Goal: Task Accomplishment & Management: Manage account settings

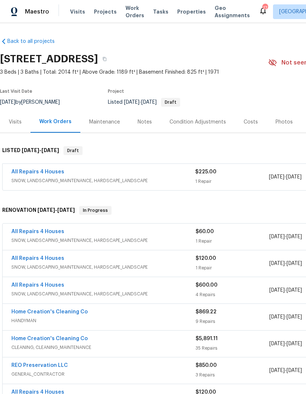
scroll to position [6, 89]
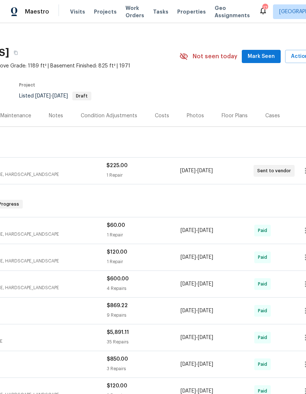
click at [270, 55] on span "Mark Seen" at bounding box center [260, 56] width 27 height 9
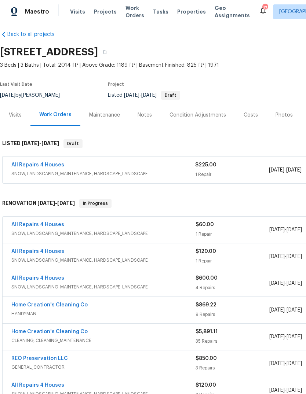
scroll to position [7, 0]
click at [104, 14] on span "Projects" at bounding box center [105, 11] width 23 height 7
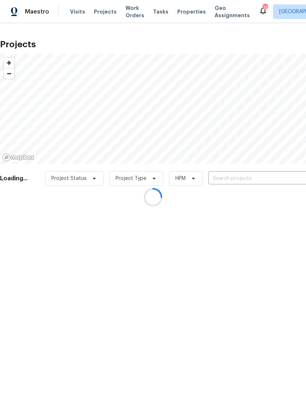
click at [267, 180] on div at bounding box center [153, 197] width 306 height 394
click at [270, 179] on div at bounding box center [153, 197] width 306 height 394
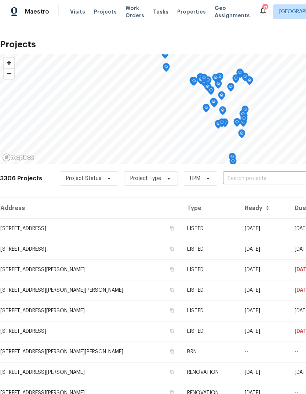
click at [276, 182] on input "text" at bounding box center [265, 178] width 84 height 11
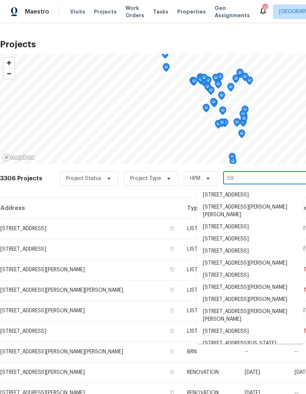
type input "5"
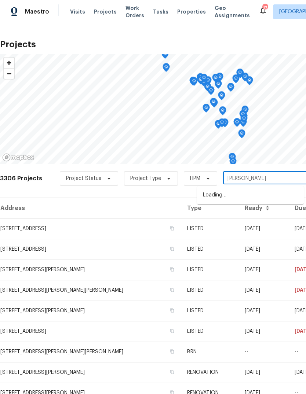
type input "parker"
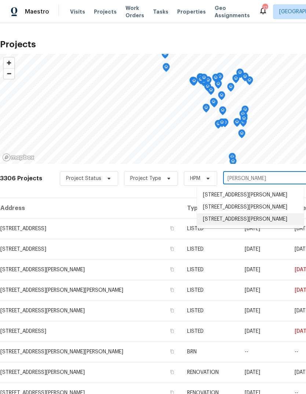
click at [261, 224] on li "[STREET_ADDRESS][PERSON_NAME]" at bounding box center [250, 219] width 107 height 12
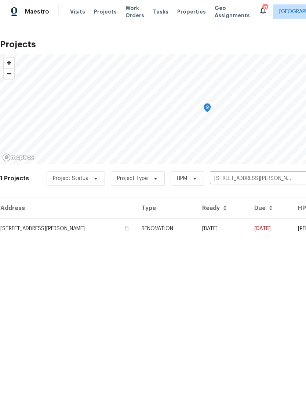
click at [236, 232] on td "[DATE]" at bounding box center [222, 228] width 52 height 21
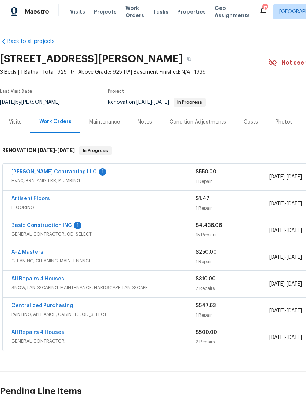
click at [66, 225] on link "Basic Construction INC" at bounding box center [41, 225] width 60 height 5
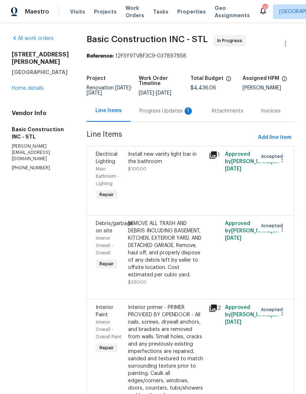
click at [165, 118] on div "Progress Updates 1" at bounding box center [166, 111] width 72 height 22
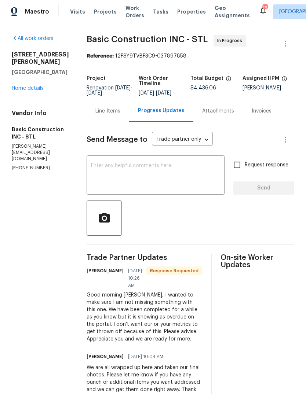
click at [201, 182] on textarea at bounding box center [155, 176] width 129 height 26
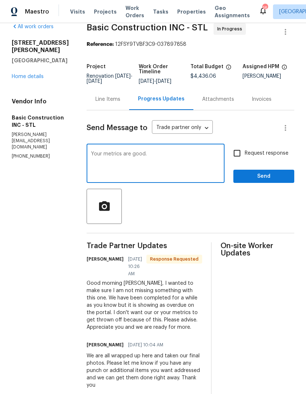
scroll to position [11, 0]
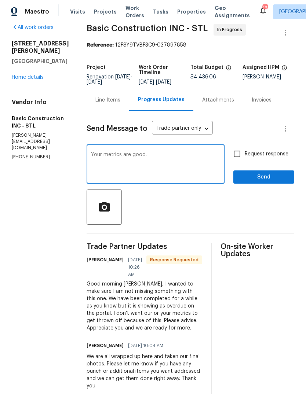
type textarea "Your metrics are good."
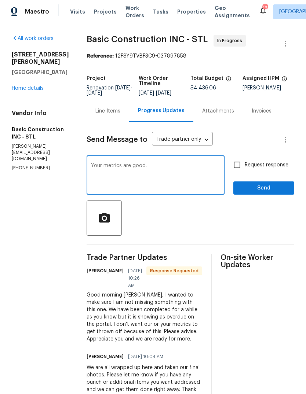
scroll to position [0, 0]
click at [95, 114] on div "Line Items" at bounding box center [107, 110] width 25 height 7
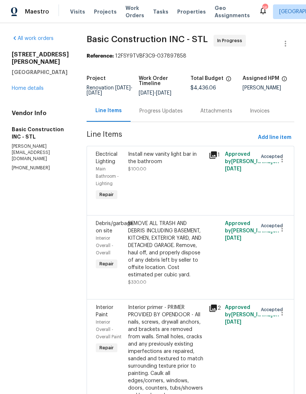
click at [41, 91] on link "Home details" at bounding box center [28, 88] width 32 height 5
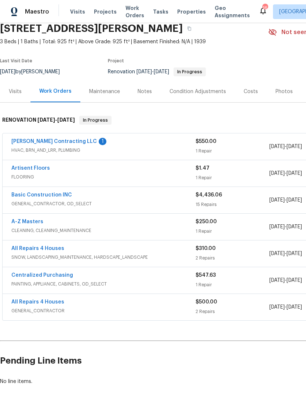
scroll to position [31, 0]
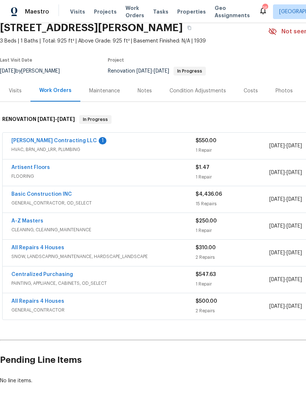
click at [62, 192] on link "Basic Construction INC" at bounding box center [41, 194] width 60 height 5
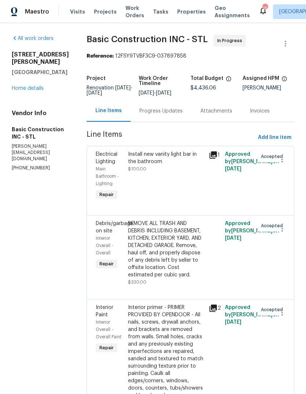
click at [209, 155] on icon at bounding box center [213, 155] width 9 height 9
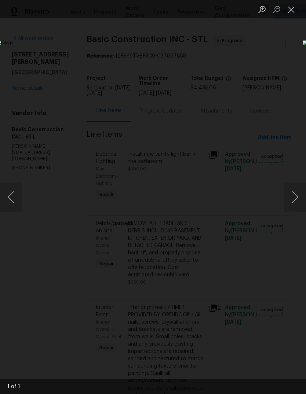
click at [291, 23] on div "Lightbox" at bounding box center [153, 197] width 306 height 394
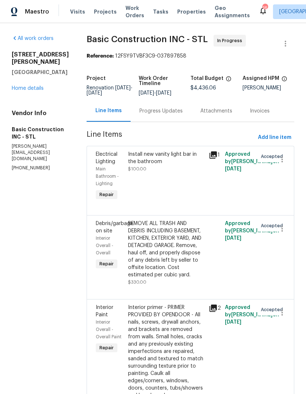
click at [154, 110] on div "Progress Updates" at bounding box center [160, 110] width 43 height 7
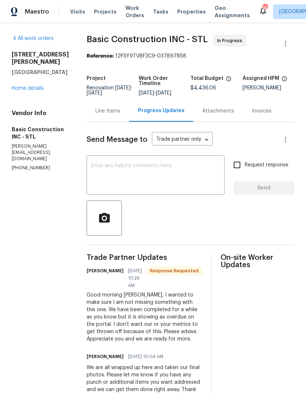
click at [192, 182] on textarea at bounding box center [155, 176] width 129 height 26
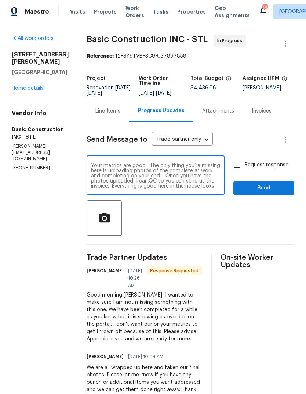
click at [205, 182] on textarea "Your metrics are good. The only thing you’re missing here is uploading photos o…" at bounding box center [155, 176] width 129 height 26
type textarea "Your metrics are good. The only thing you’re missing here is uploading photos o…"
click at [277, 168] on span "Request response" at bounding box center [266, 165] width 44 height 8
click at [244, 168] on input "Request response" at bounding box center [236, 164] width 15 height 15
checkbox input "true"
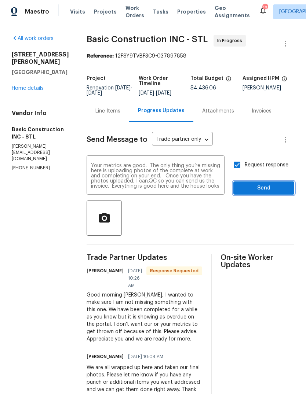
click at [286, 185] on span "Send" at bounding box center [263, 188] width 49 height 9
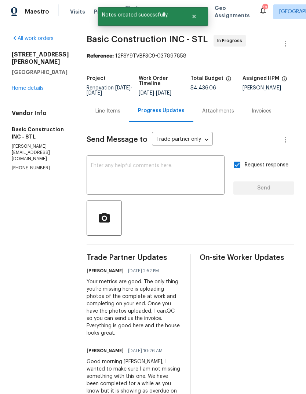
click at [36, 91] on link "Home details" at bounding box center [28, 88] width 32 height 5
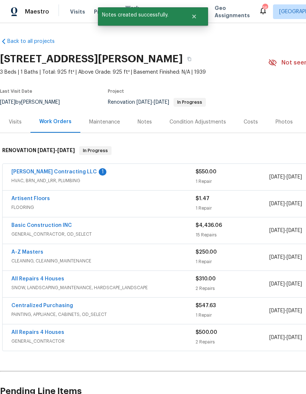
click at [57, 173] on link "[PERSON_NAME] Contracting LLC" at bounding box center [53, 171] width 85 height 5
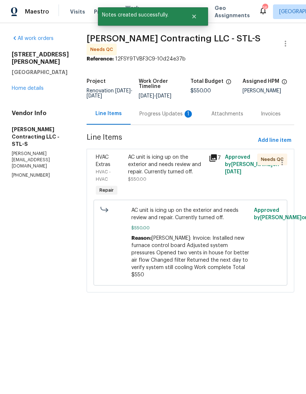
click at [176, 114] on div "Progress Updates 1" at bounding box center [166, 113] width 54 height 7
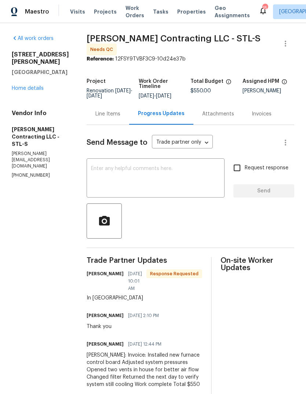
click at [108, 112] on div "Line Items" at bounding box center [107, 113] width 25 height 7
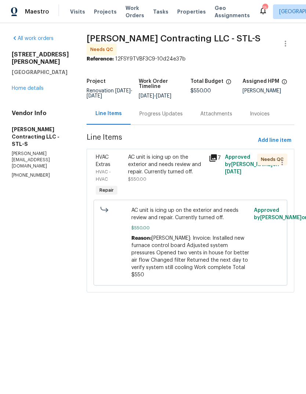
click at [177, 173] on div "AC unit is icing up on the exterior and needs review and repair. Currently turn…" at bounding box center [166, 168] width 76 height 29
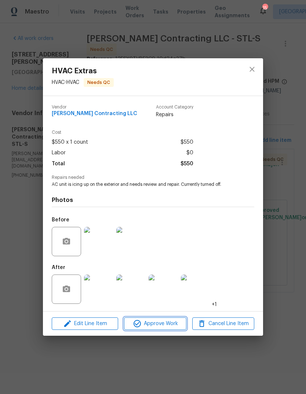
click at [172, 326] on span "Approve Work" at bounding box center [155, 323] width 58 height 9
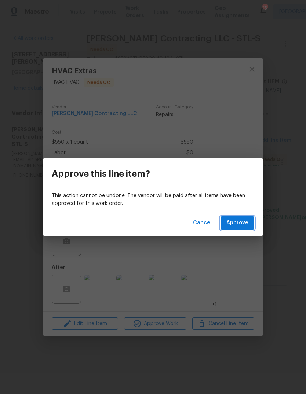
click at [244, 224] on span "Approve" at bounding box center [237, 222] width 22 height 9
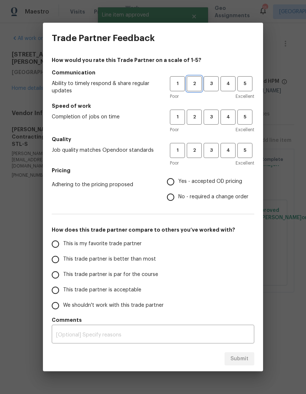
click at [196, 82] on span "2" at bounding box center [194, 84] width 14 height 8
click at [213, 84] on span "3" at bounding box center [211, 84] width 14 height 8
click at [214, 117] on span "3" at bounding box center [211, 117] width 14 height 8
click at [232, 156] on button "4" at bounding box center [227, 150] width 15 height 15
click at [217, 180] on span "Yes - accepted OD pricing" at bounding box center [210, 182] width 64 height 8
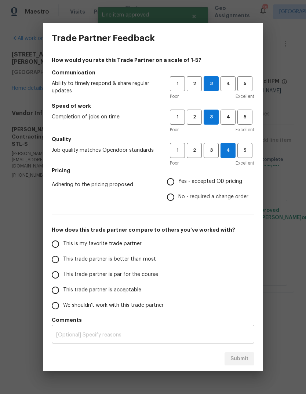
click at [178, 180] on input "Yes - accepted OD pricing" at bounding box center [170, 181] width 15 height 15
radio input "true"
click at [141, 263] on span "This trade partner is better than most" at bounding box center [109, 259] width 93 height 8
click at [63, 263] on input "This trade partner is better than most" at bounding box center [55, 259] width 15 height 15
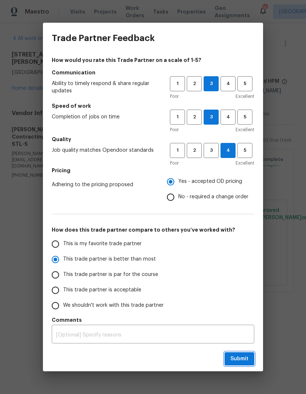
click at [240, 358] on span "Submit" at bounding box center [239, 358] width 18 height 9
radio input "true"
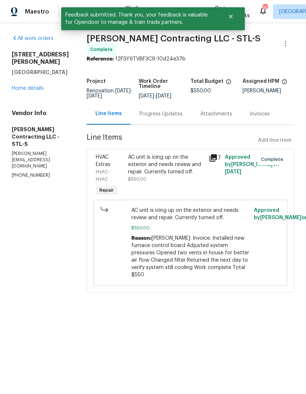
click at [39, 86] on link "Home details" at bounding box center [28, 88] width 32 height 5
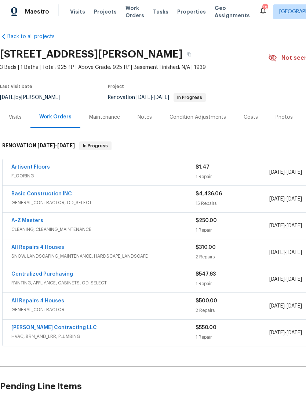
scroll to position [4, 0]
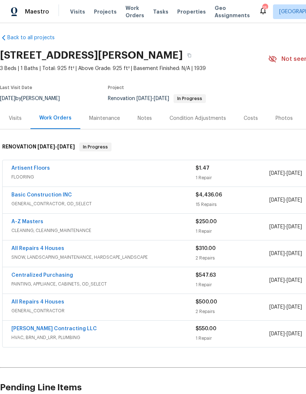
click at [150, 119] on div "Notes" at bounding box center [144, 118] width 14 height 7
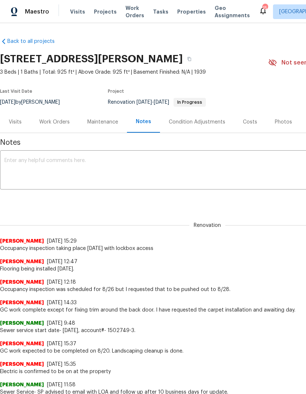
click at [192, 173] on textarea at bounding box center [206, 171] width 405 height 26
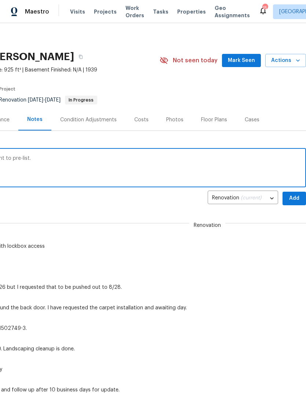
scroll to position [2, 108]
type textarea "OI has passed. Took listing photos and sent to pre-list."
click at [296, 198] on span "Add" at bounding box center [294, 198] width 12 height 9
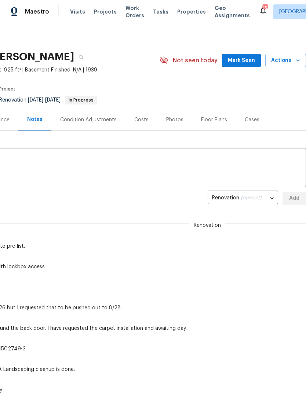
click at [237, 56] on button "Mark Seen" at bounding box center [241, 61] width 39 height 14
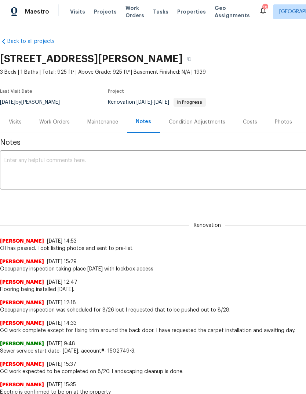
scroll to position [0, 0]
click at [62, 125] on div "Work Orders" at bounding box center [54, 121] width 30 height 7
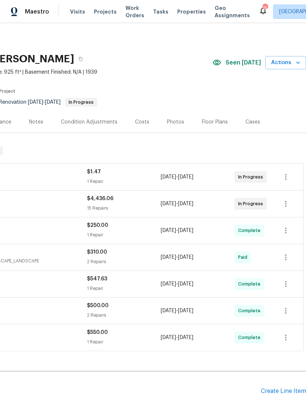
scroll to position [0, 108]
click at [298, 62] on icon "button" at bounding box center [297, 62] width 7 height 7
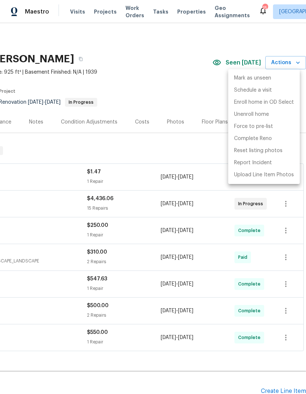
click at [185, 92] on div at bounding box center [153, 197] width 306 height 394
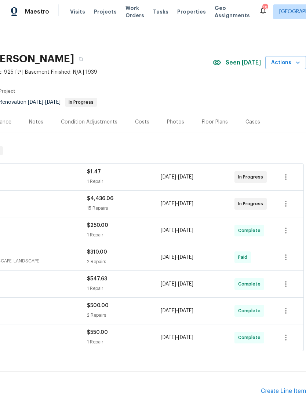
click at [174, 125] on div "Photos" at bounding box center [175, 121] width 17 height 7
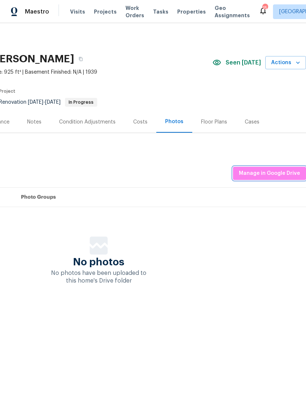
click at [292, 173] on span "Manage in Google Drive" at bounding box center [269, 173] width 61 height 9
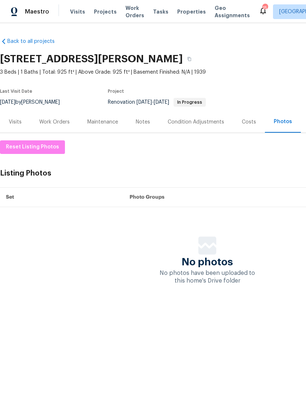
click at [247, 124] on div "Costs" at bounding box center [248, 121] width 14 height 7
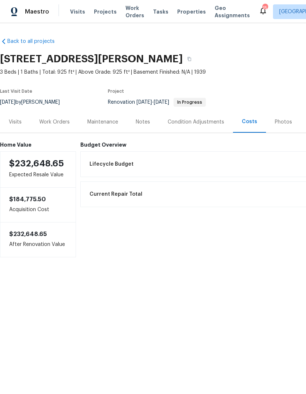
click at [280, 123] on div "Photos" at bounding box center [282, 121] width 17 height 7
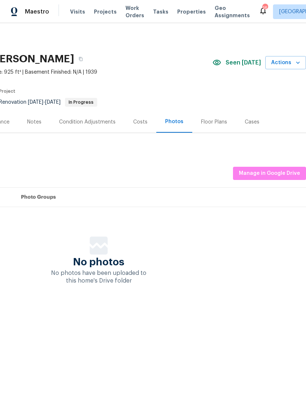
scroll to position [0, 108]
click at [298, 64] on icon "button" at bounding box center [297, 62] width 7 height 7
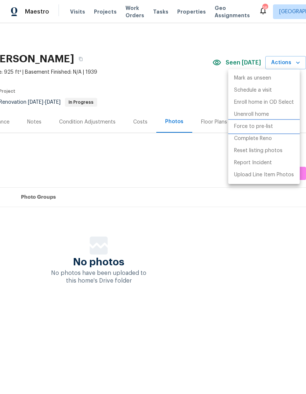
click at [286, 126] on li "Force to pre-list" at bounding box center [263, 127] width 71 height 12
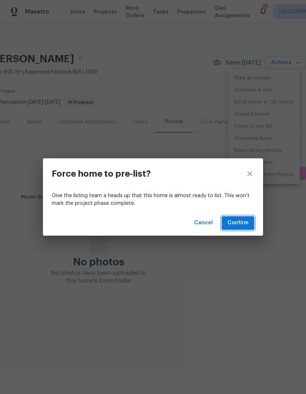
click at [248, 224] on button "Confirm" at bounding box center [237, 223] width 33 height 14
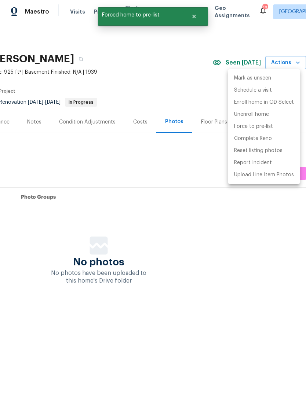
click at [242, 251] on div at bounding box center [153, 197] width 306 height 394
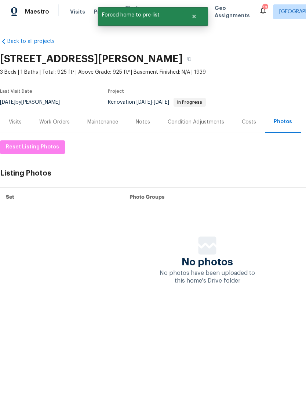
scroll to position [0, 0]
click at [150, 123] on div "Notes" at bounding box center [143, 122] width 32 height 22
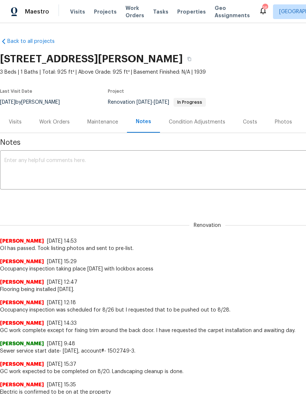
click at [286, 118] on div "Photos" at bounding box center [283, 122] width 35 height 22
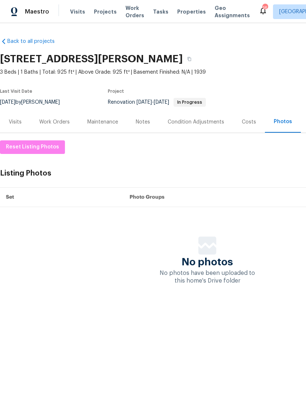
click at [20, 120] on div "Visits" at bounding box center [15, 121] width 13 height 7
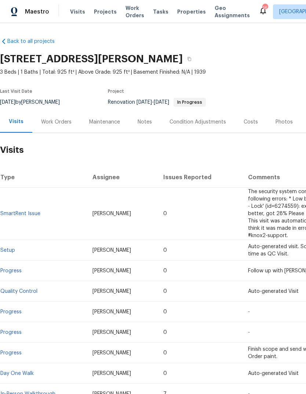
click at [64, 118] on div "Work Orders" at bounding box center [56, 121] width 30 height 7
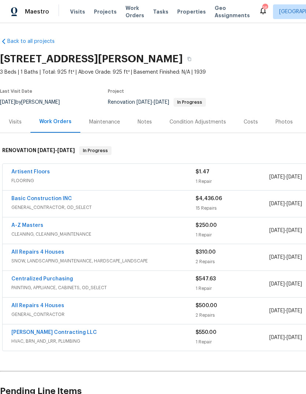
click at [46, 171] on link "Artisent Floors" at bounding box center [30, 171] width 38 height 5
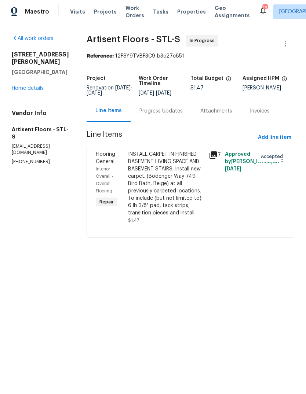
click at [176, 191] on div "INSTALL CARPET IN FINISHED BASEMENT LIVING SPACE AND BASEMENT STAIRS. Install n…" at bounding box center [166, 184] width 76 height 66
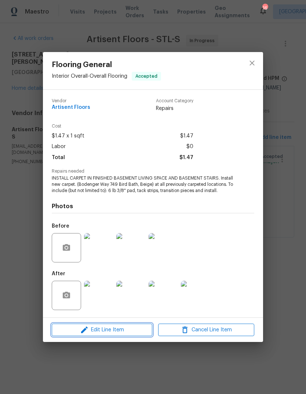
click at [128, 332] on span "Edit Line Item" at bounding box center [102, 329] width 96 height 9
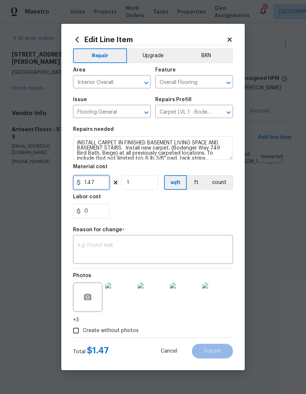
click at [103, 181] on input "1.47" at bounding box center [91, 182] width 37 height 15
type input "501.36"
click at [177, 243] on textarea at bounding box center [152, 250] width 151 height 15
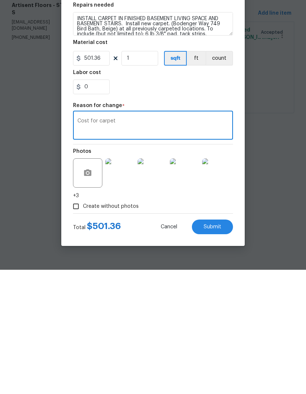
type textarea "Cost for carpet"
click at [221, 348] on span "Submit" at bounding box center [212, 350] width 18 height 5
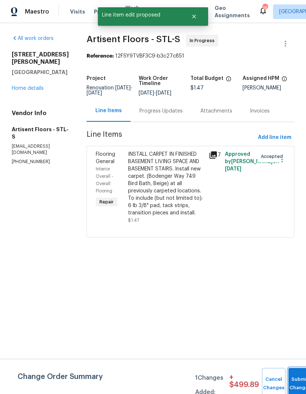
click at [296, 383] on span "Submit Changes" at bounding box center [300, 383] width 16 height 17
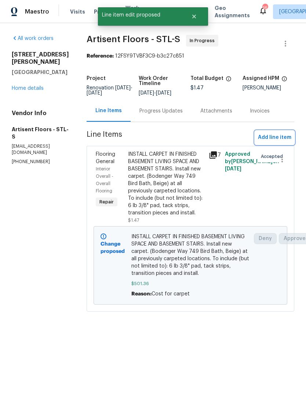
click at [287, 142] on span "Add line item" at bounding box center [274, 137] width 33 height 9
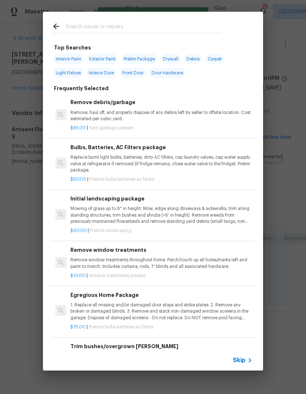
click at [248, 362] on icon at bounding box center [249, 360] width 9 height 9
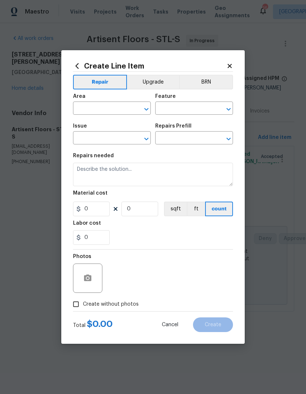
click at [120, 109] on input "text" at bounding box center [101, 108] width 57 height 11
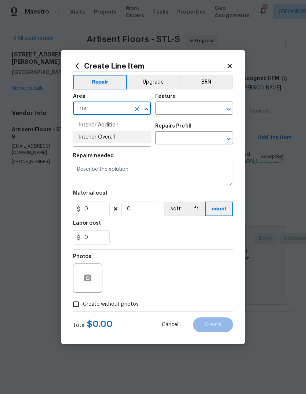
click at [134, 139] on li "Interior Overall" at bounding box center [112, 137] width 78 height 12
type input "Interior Overall"
click at [198, 107] on input "text" at bounding box center [183, 108] width 57 height 11
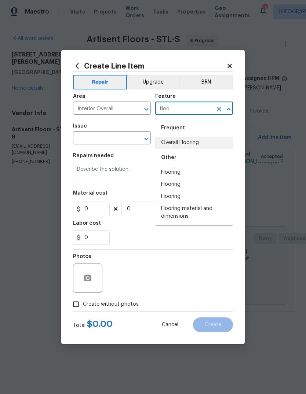
click at [207, 146] on li "Overall Flooring" at bounding box center [194, 143] width 78 height 12
type input "Overall Flooring"
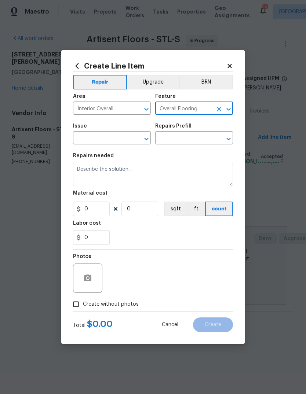
click at [122, 141] on input "text" at bounding box center [101, 138] width 57 height 11
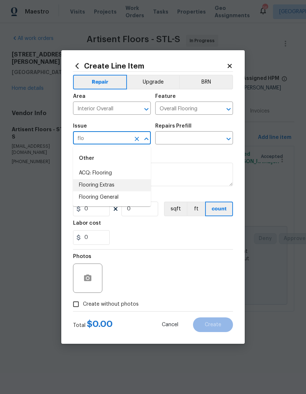
click at [144, 182] on li "Flooring Extras" at bounding box center [112, 185] width 78 height 12
type input "Flooring Extras"
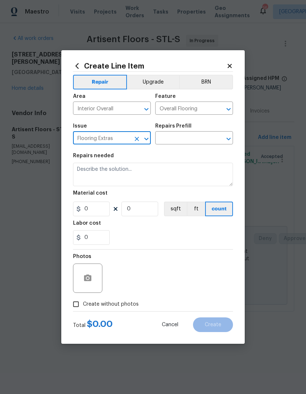
click at [205, 139] on input "text" at bounding box center [183, 138] width 57 height 11
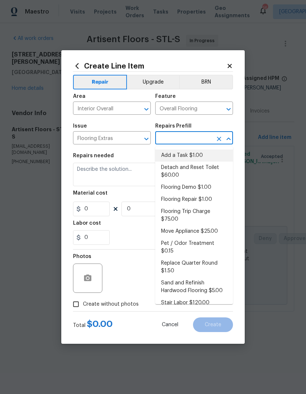
click at [211, 155] on li "Add a Task $1.00" at bounding box center [194, 156] width 78 height 12
type input "Add a Task $1.00"
type textarea "HPM to detail"
type input "1"
type input "Add a Task $1.00"
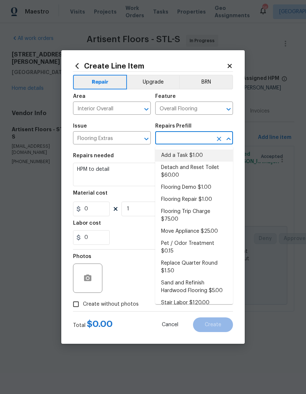
type input "1"
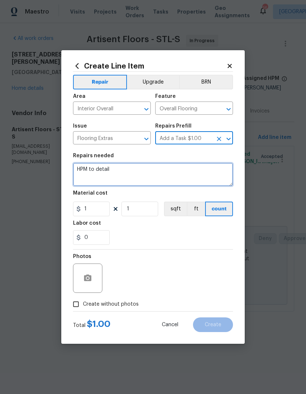
click at [203, 172] on textarea "HPM to detail" at bounding box center [153, 174] width 160 height 23
type textarea "H"
type textarea "Flooring extras"
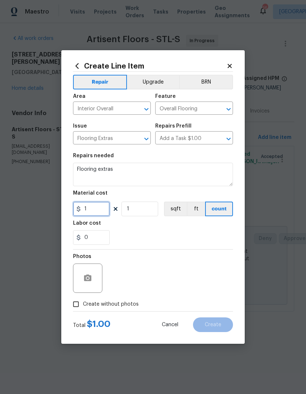
click at [103, 212] on input "1" at bounding box center [91, 209] width 37 height 15
click at [109, 208] on input "0" at bounding box center [91, 209] width 37 height 15
type input "559.76"
click at [187, 235] on div "0" at bounding box center [153, 237] width 160 height 15
click at [130, 311] on label "Create without photos" at bounding box center [104, 304] width 70 height 14
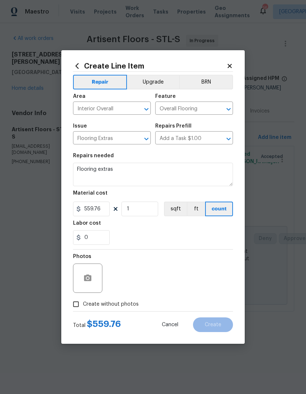
click at [83, 311] on input "Create without photos" at bounding box center [76, 304] width 14 height 14
checkbox input "true"
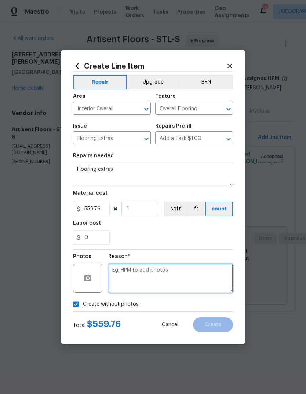
click at [177, 278] on textarea at bounding box center [170, 277] width 125 height 29
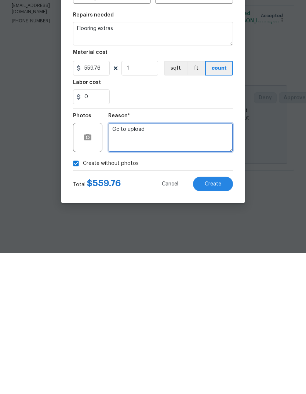
type textarea "Gc to upload"
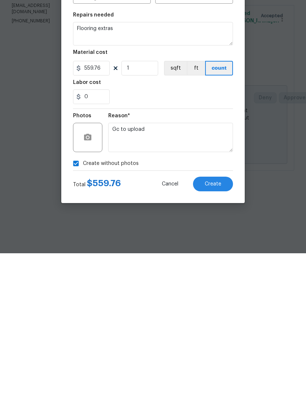
click at [211, 322] on span "Create" at bounding box center [212, 324] width 16 height 5
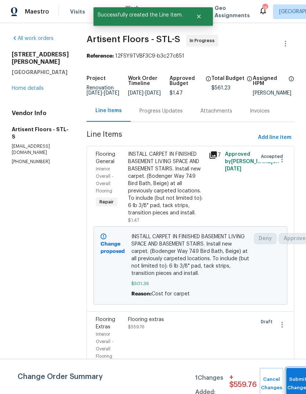
click at [295, 384] on span "Submit Changes" at bounding box center [297, 383] width 16 height 17
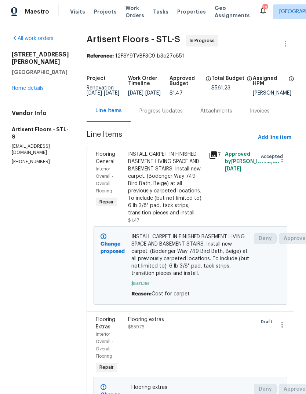
click at [182, 115] on div "Progress Updates" at bounding box center [160, 110] width 43 height 7
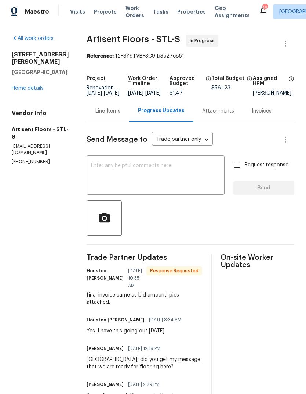
click at [39, 86] on link "Home details" at bounding box center [28, 88] width 32 height 5
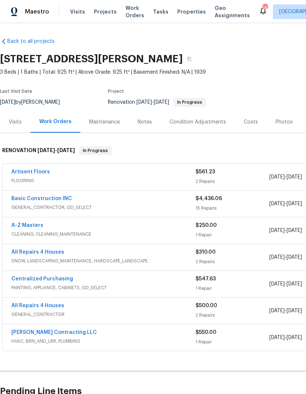
click at [284, 121] on div "Photos" at bounding box center [283, 121] width 17 height 7
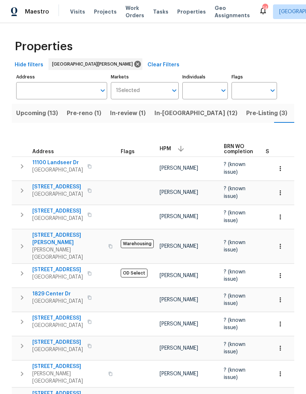
scroll to position [0, 18]
click at [186, 11] on span "Properties" at bounding box center [191, 11] width 29 height 7
click at [278, 118] on span "Listed (35)" at bounding box center [293, 113] width 31 height 10
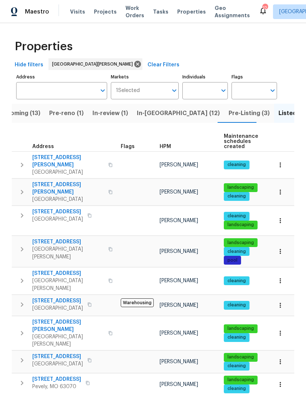
click at [167, 147] on span "HPM" at bounding box center [164, 146] width 11 height 5
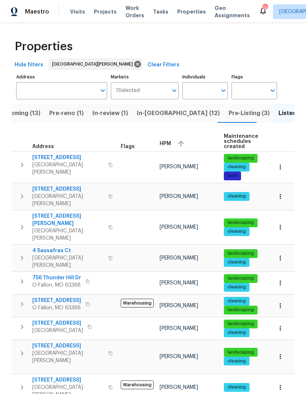
click at [165, 145] on span "HPM" at bounding box center [164, 143] width 11 height 5
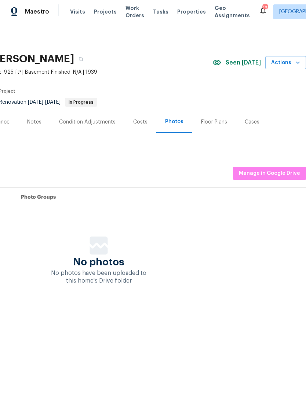
scroll to position [0, 108]
click at [292, 176] on span "Manage in Google Drive" at bounding box center [269, 173] width 61 height 9
click at [187, 12] on span "Properties" at bounding box center [191, 11] width 29 height 7
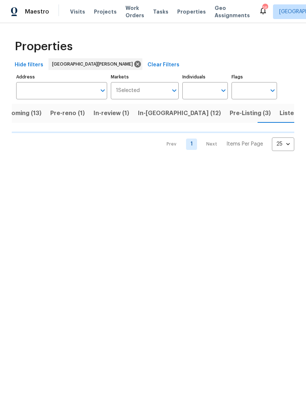
scroll to position [0, 18]
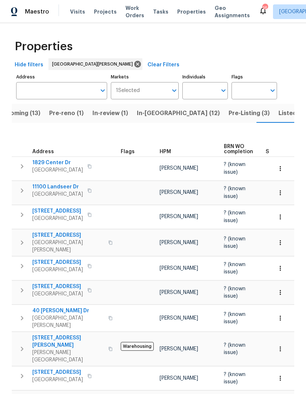
click at [167, 149] on span "HPM" at bounding box center [164, 151] width 11 height 5
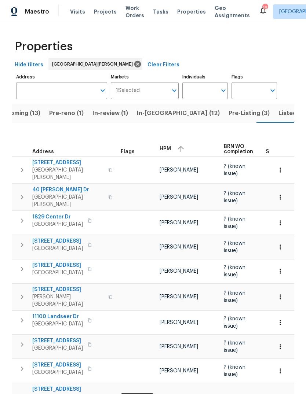
click at [170, 146] on span "HPM" at bounding box center [164, 148] width 11 height 5
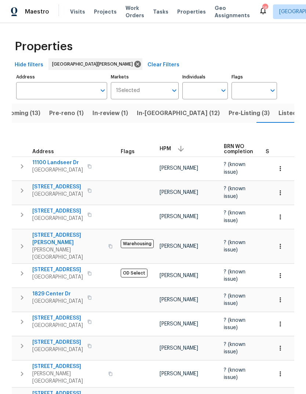
click at [75, 116] on span "Pre-reno (1)" at bounding box center [66, 113] width 34 height 10
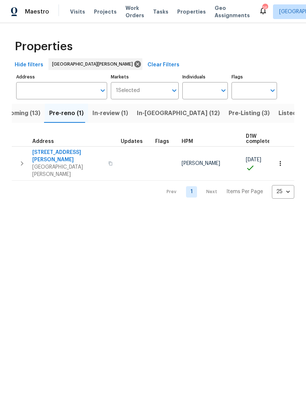
click at [113, 117] on span "In-review (1)" at bounding box center [110, 113] width 36 height 10
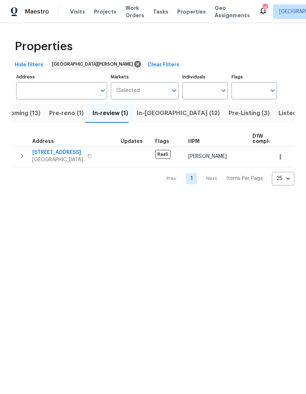
click at [32, 115] on span "Upcoming (13)" at bounding box center [20, 113] width 42 height 10
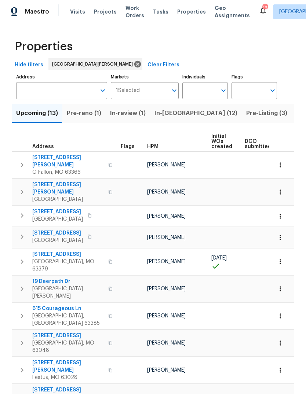
click at [154, 148] on span "HPM" at bounding box center [152, 146] width 11 height 5
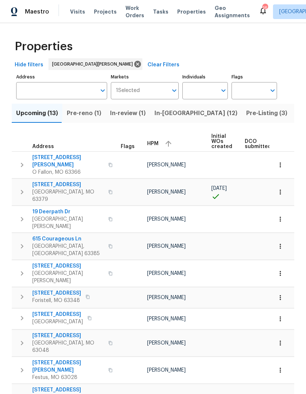
click at [154, 148] on div "HPM" at bounding box center [176, 143] width 58 height 11
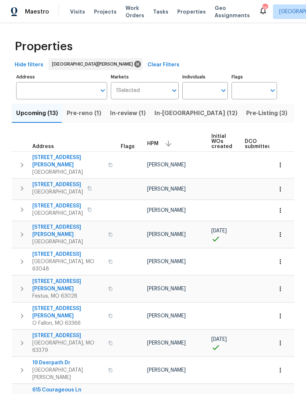
click at [94, 114] on span "Pre-reno (1)" at bounding box center [84, 113] width 34 height 10
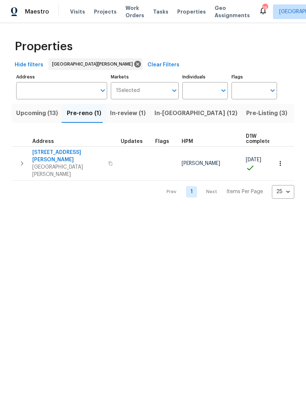
click at [178, 114] on span "In-reno (12)" at bounding box center [195, 113] width 83 height 10
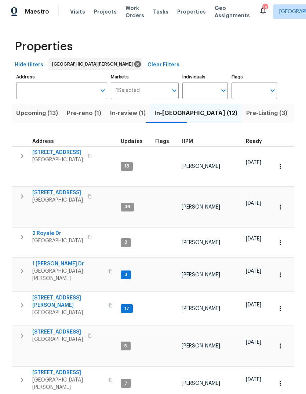
click at [246, 116] on span "Pre-Listing (3)" at bounding box center [266, 113] width 41 height 10
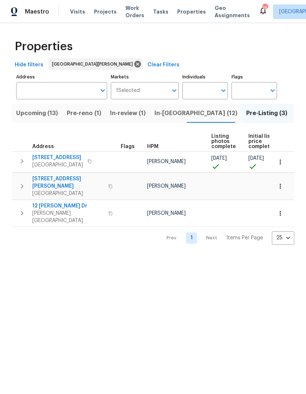
click at [75, 157] on span "2381 Gross Point Ln" at bounding box center [57, 157] width 51 height 7
click at [177, 112] on span "In-reno (12)" at bounding box center [195, 113] width 83 height 10
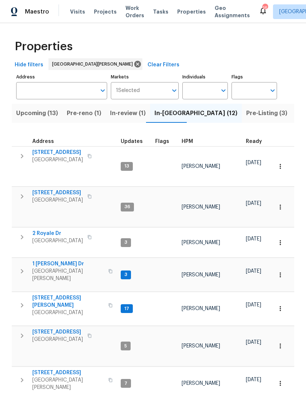
click at [190, 143] on span "HPM" at bounding box center [186, 141] width 11 height 5
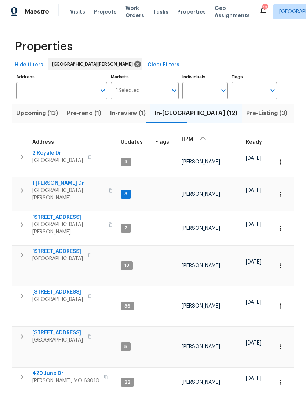
click at [188, 139] on span "HPM" at bounding box center [186, 139] width 11 height 5
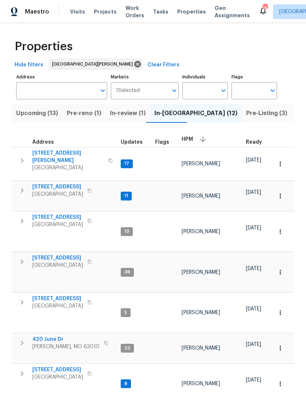
click at [49, 151] on span "[STREET_ADDRESS][PERSON_NAME]" at bounding box center [67, 157] width 71 height 15
click at [69, 183] on span "14519 Rosant Ct" at bounding box center [57, 186] width 51 height 7
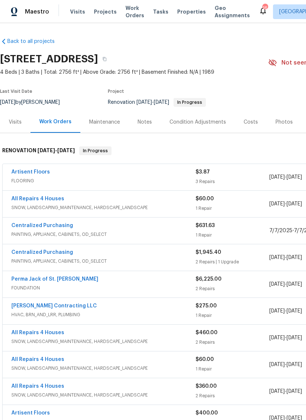
click at [148, 125] on div "Notes" at bounding box center [144, 121] width 14 height 7
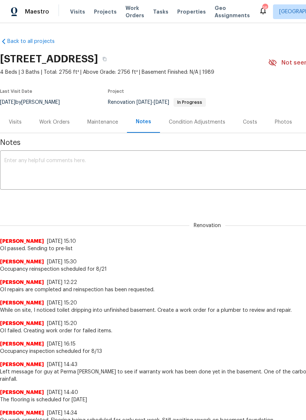
click at [252, 122] on div "Costs" at bounding box center [250, 121] width 14 height 7
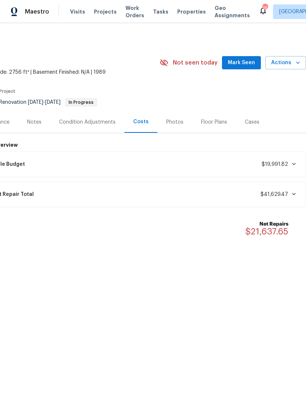
scroll to position [0, 108]
click at [249, 65] on span "Mark Seen" at bounding box center [241, 62] width 27 height 9
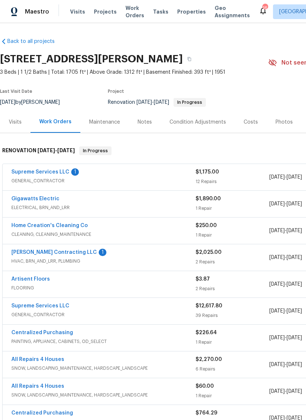
click at [26, 171] on link "Supreme Services LLC" at bounding box center [40, 171] width 58 height 5
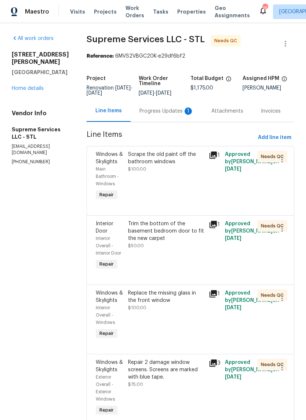
click at [169, 113] on div "Progress Updates 1" at bounding box center [166, 110] width 54 height 7
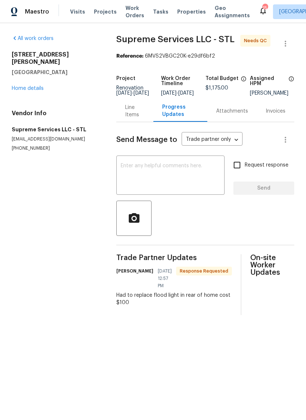
click at [131, 116] on div "Line Items" at bounding box center [134, 111] width 19 height 15
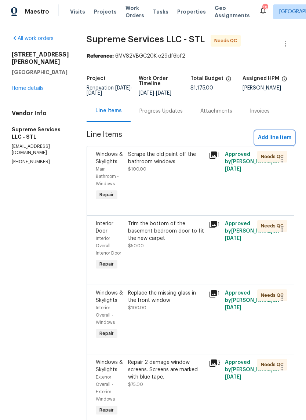
click at [285, 140] on span "Add line item" at bounding box center [274, 137] width 33 height 9
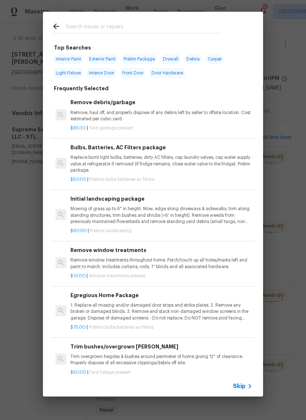
click at [240, 388] on span "Skip" at bounding box center [239, 385] width 12 height 7
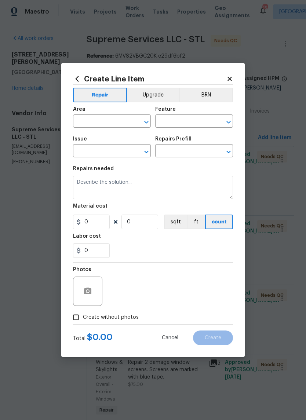
click at [128, 119] on input "text" at bounding box center [101, 121] width 57 height 11
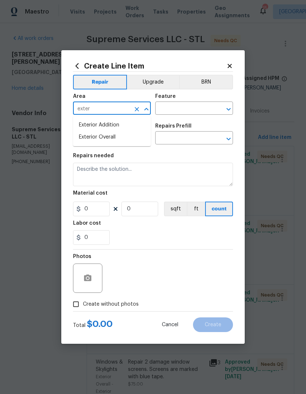
click at [129, 139] on li "Exterior Overall" at bounding box center [112, 137] width 78 height 12
type input "Exterior Overall"
click at [203, 109] on input "text" at bounding box center [183, 108] width 57 height 11
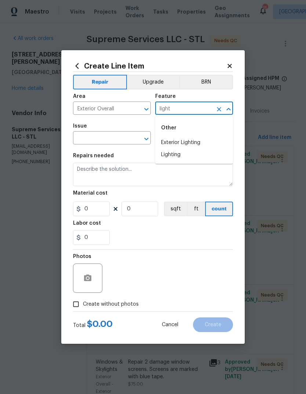
click at [208, 143] on li "Exterior Lighting" at bounding box center [194, 143] width 78 height 12
type input "Exterior Lighting"
click at [126, 139] on input "text" at bounding box center [101, 138] width 57 height 11
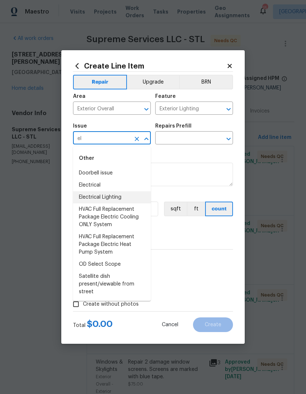
click at [130, 199] on li "Electrical Lighting" at bounding box center [112, 197] width 78 height 12
type input "Electrical Lighting"
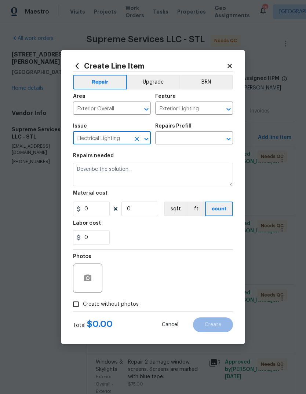
click at [199, 136] on input "text" at bounding box center [183, 138] width 57 height 11
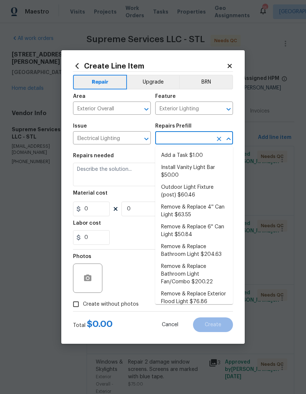
click at [206, 156] on li "Add a Task $1.00" at bounding box center [194, 156] width 78 height 12
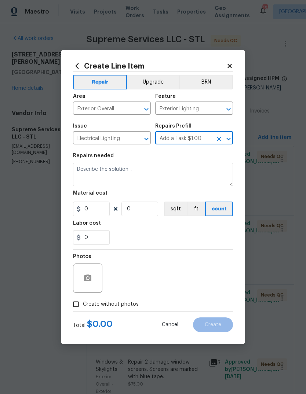
type input "Add a Task $1.00"
type textarea "HPM to detail"
type input "1"
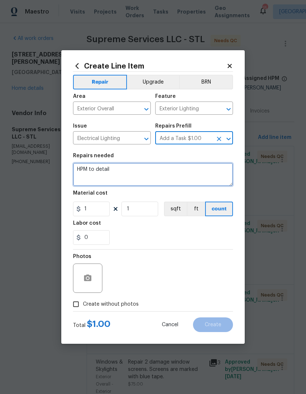
click at [194, 173] on textarea "HPM to detail" at bounding box center [153, 174] width 160 height 23
type textarea "H"
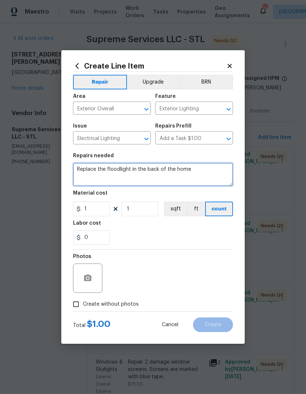
type textarea "Replace the floodlight in the back of the home"
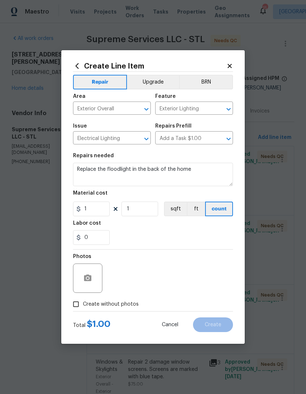
click at [198, 243] on div "0" at bounding box center [153, 237] width 160 height 15
click at [108, 212] on input "1" at bounding box center [91, 209] width 37 height 15
type input "100"
click at [195, 232] on div "0" at bounding box center [153, 237] width 160 height 15
click at [125, 306] on span "Create without photos" at bounding box center [111, 304] width 56 height 8
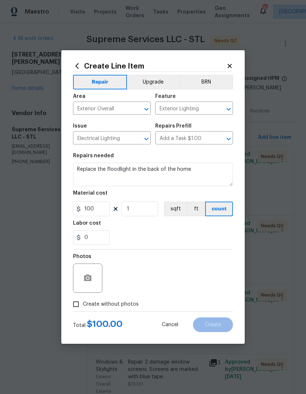
click at [83, 306] on input "Create without photos" at bounding box center [76, 304] width 14 height 14
checkbox input "true"
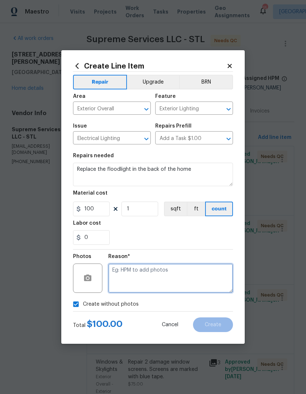
click at [170, 276] on textarea at bounding box center [170, 277] width 125 height 29
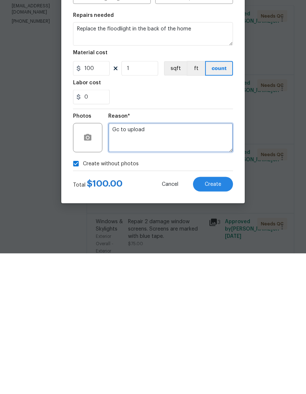
type textarea "Gc to upload"
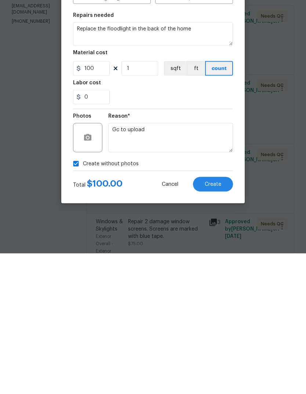
click at [219, 322] on span "Create" at bounding box center [212, 324] width 16 height 5
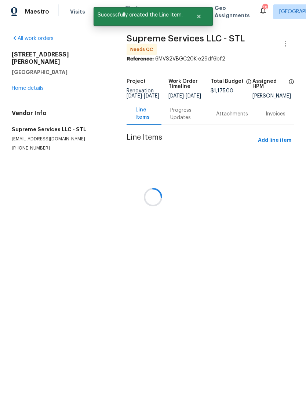
scroll to position [0, 0]
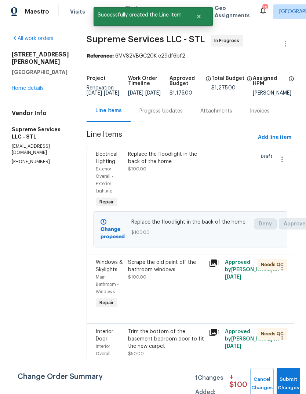
click at [285, 377] on button "Submit Changes" at bounding box center [287, 384] width 23 height 32
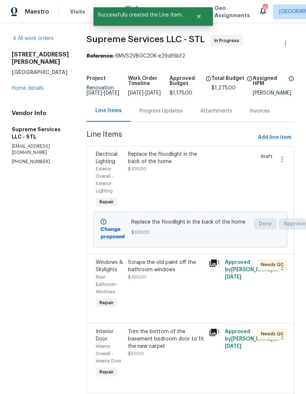
click at [210, 267] on icon at bounding box center [212, 262] width 7 height 7
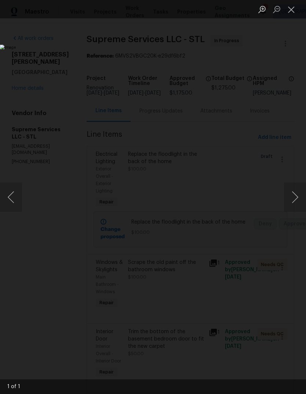
click at [294, 199] on button "Next image" at bounding box center [295, 196] width 22 height 29
click at [294, 198] on button "Next image" at bounding box center [295, 196] width 22 height 29
click at [291, 7] on button "Close lightbox" at bounding box center [291, 9] width 15 height 13
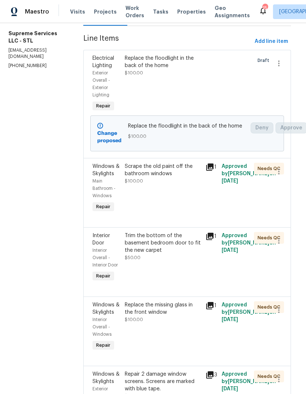
scroll to position [127, 4]
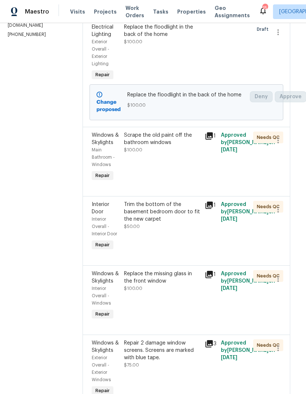
click at [211, 209] on icon at bounding box center [208, 205] width 7 height 7
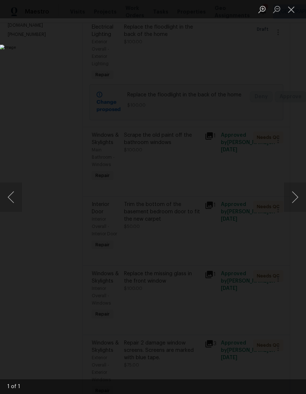
click at [289, 11] on button "Close lightbox" at bounding box center [291, 9] width 15 height 13
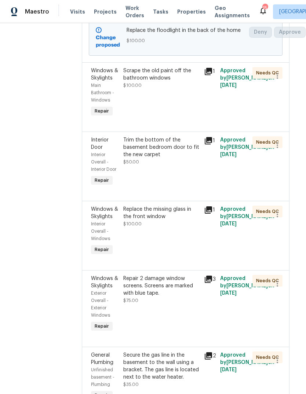
scroll to position [193, 5]
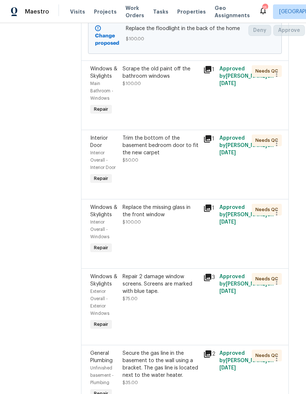
click at [207, 212] on icon at bounding box center [207, 207] width 7 height 7
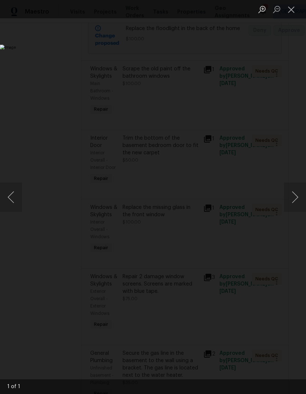
click at [293, 202] on button "Next image" at bounding box center [295, 196] width 22 height 29
click at [295, 195] on button "Next image" at bounding box center [295, 196] width 22 height 29
click at [290, 7] on button "Close lightbox" at bounding box center [291, 9] width 15 height 13
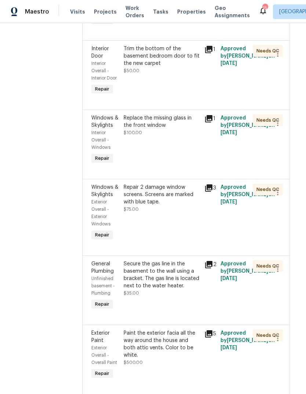
scroll to position [283, 5]
click at [210, 191] on icon at bounding box center [207, 187] width 7 height 7
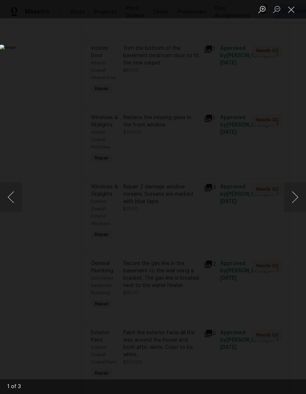
click at [295, 195] on button "Next image" at bounding box center [295, 196] width 22 height 29
click at [296, 200] on button "Next image" at bounding box center [295, 196] width 22 height 29
click at [289, 7] on button "Close lightbox" at bounding box center [291, 9] width 15 height 13
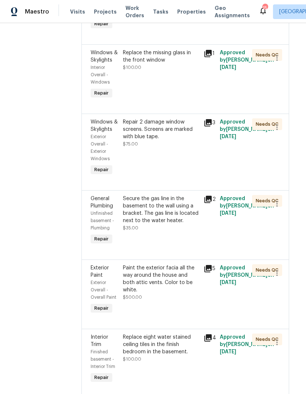
scroll to position [348, 5]
click at [207, 203] on icon at bounding box center [207, 199] width 7 height 7
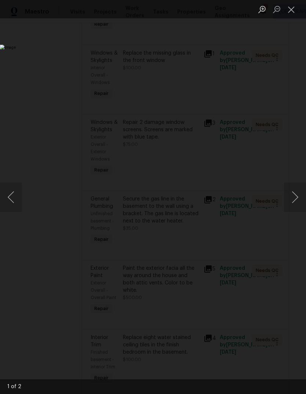
click at [296, 202] on button "Next image" at bounding box center [295, 196] width 22 height 29
click at [300, 200] on button "Next image" at bounding box center [295, 196] width 22 height 29
click at [292, 10] on button "Close lightbox" at bounding box center [291, 9] width 15 height 13
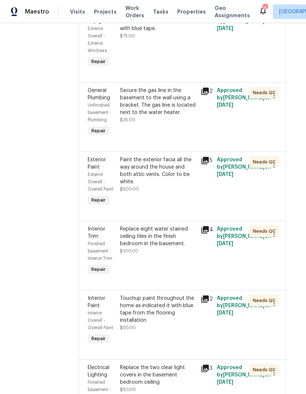
scroll to position [457, 8]
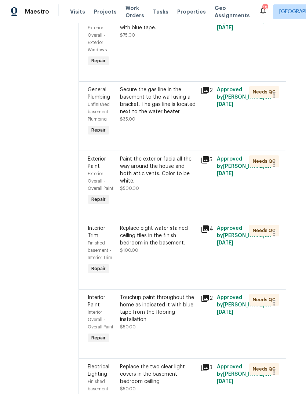
click at [206, 163] on icon at bounding box center [204, 159] width 7 height 7
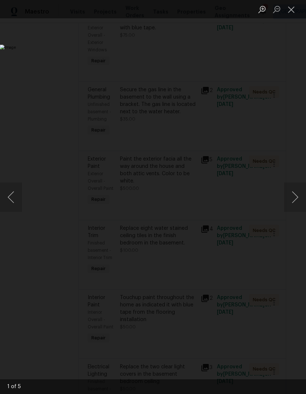
click at [291, 201] on button "Next image" at bounding box center [295, 196] width 22 height 29
click at [297, 202] on button "Next image" at bounding box center [295, 196] width 22 height 29
click at [297, 199] on button "Next image" at bounding box center [295, 196] width 22 height 29
click at [295, 200] on button "Next image" at bounding box center [295, 196] width 22 height 29
click at [293, 204] on button "Next image" at bounding box center [295, 196] width 22 height 29
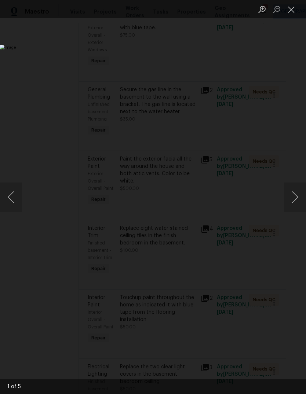
click at [298, 199] on button "Next image" at bounding box center [295, 196] width 22 height 29
click at [296, 199] on button "Next image" at bounding box center [295, 196] width 22 height 29
click at [292, 197] on button "Next image" at bounding box center [295, 196] width 22 height 29
click at [291, 10] on button "Close lightbox" at bounding box center [291, 9] width 15 height 13
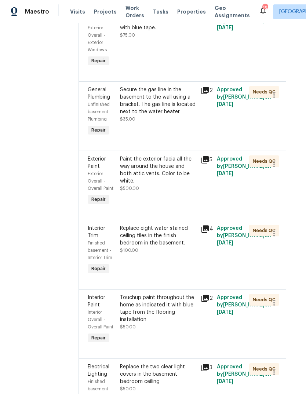
click at [207, 233] on icon at bounding box center [204, 228] width 7 height 7
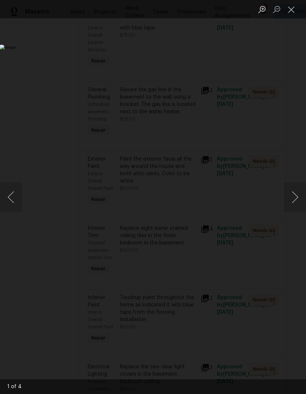
click at [294, 204] on button "Next image" at bounding box center [295, 196] width 22 height 29
click at [297, 197] on button "Next image" at bounding box center [295, 196] width 22 height 29
click at [291, 198] on button "Next image" at bounding box center [295, 196] width 22 height 29
click at [293, 197] on button "Next image" at bounding box center [295, 196] width 22 height 29
click at [296, 196] on button "Next image" at bounding box center [295, 196] width 22 height 29
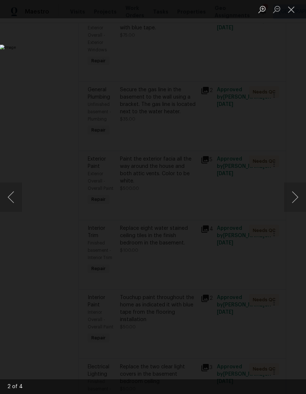
click at [292, 14] on button "Close lightbox" at bounding box center [291, 9] width 15 height 13
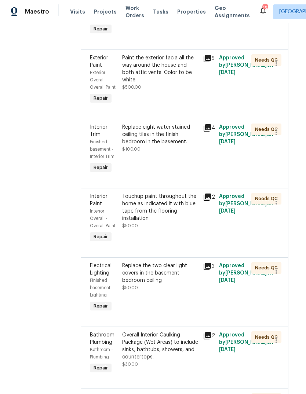
scroll to position [560, 6]
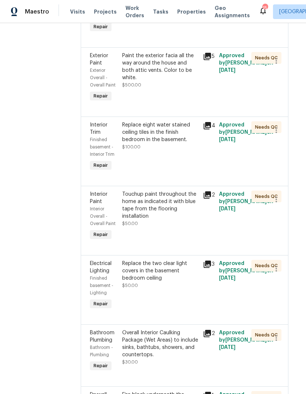
click at [208, 199] on icon at bounding box center [206, 194] width 7 height 7
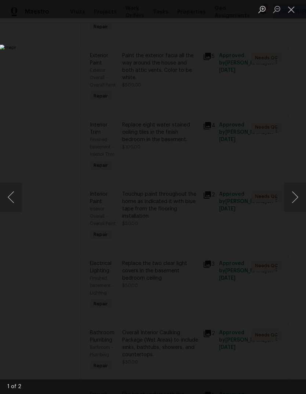
click at [298, 200] on button "Next image" at bounding box center [295, 196] width 22 height 29
click at [296, 198] on button "Next image" at bounding box center [295, 196] width 22 height 29
click at [292, 9] on button "Close lightbox" at bounding box center [291, 9] width 15 height 13
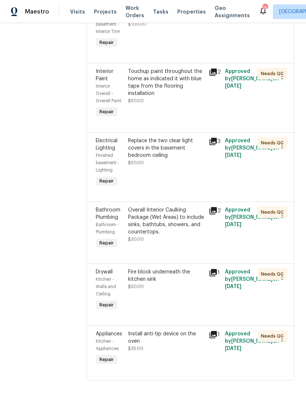
scroll to position [683, 0]
click at [213, 145] on icon at bounding box center [212, 141] width 7 height 7
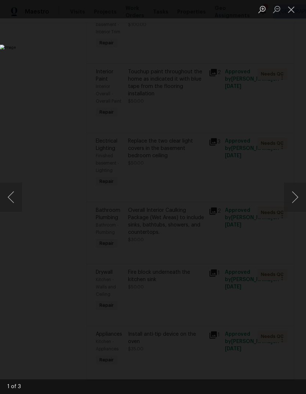
click at [295, 203] on button "Next image" at bounding box center [295, 196] width 22 height 29
click at [298, 202] on button "Next image" at bounding box center [295, 196] width 22 height 29
click at [291, 11] on button "Close lightbox" at bounding box center [291, 9] width 15 height 13
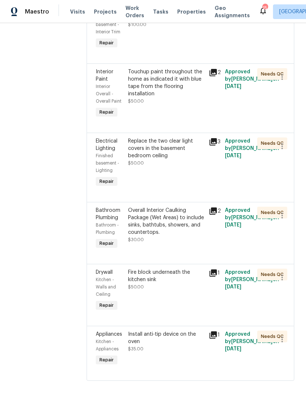
click at [215, 277] on icon at bounding box center [212, 272] width 7 height 7
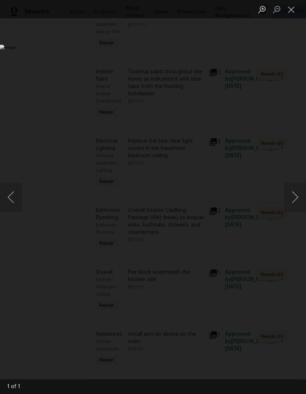
click at [294, 204] on button "Next image" at bounding box center [295, 196] width 22 height 29
click at [298, 199] on button "Next image" at bounding box center [295, 196] width 22 height 29
click at [294, 197] on button "Next image" at bounding box center [295, 196] width 22 height 29
click at [288, 9] on button "Close lightbox" at bounding box center [291, 9] width 15 height 13
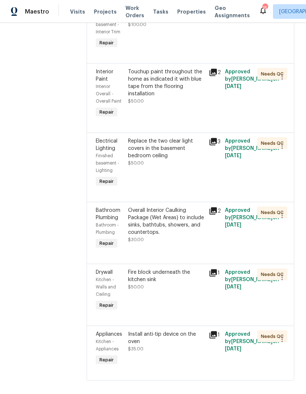
scroll to position [27, 0]
click at [212, 331] on icon at bounding box center [213, 335] width 9 height 9
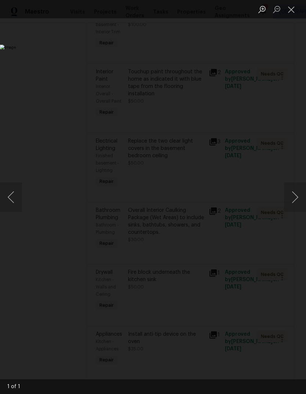
click at [293, 207] on button "Next image" at bounding box center [295, 196] width 22 height 29
click at [289, 8] on button "Close lightbox" at bounding box center [291, 9] width 15 height 13
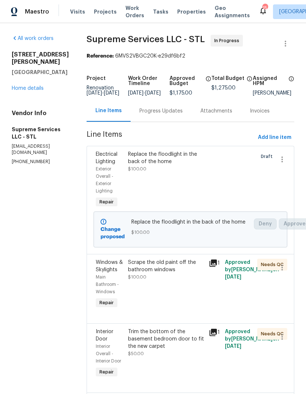
scroll to position [0, 0]
click at [176, 107] on div "Progress Updates" at bounding box center [160, 110] width 43 height 7
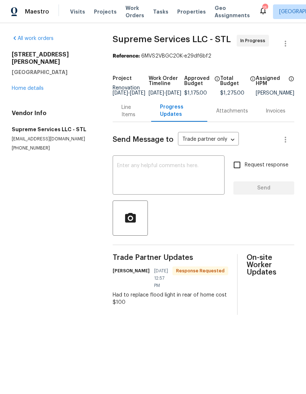
click at [191, 180] on textarea at bounding box center [168, 176] width 103 height 26
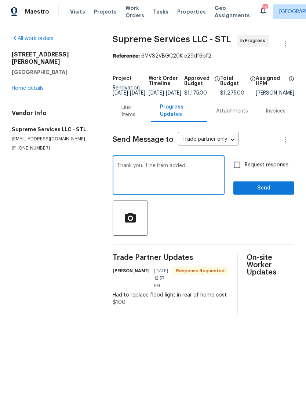
type textarea "Thank you. Line item added"
click at [267, 193] on span "Send" at bounding box center [263, 188] width 49 height 9
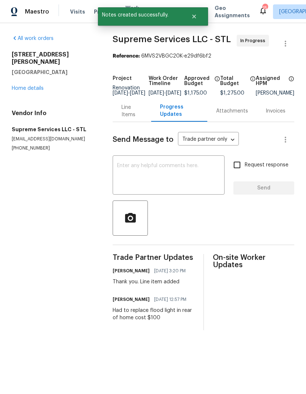
click at [36, 86] on link "Home details" at bounding box center [28, 88] width 32 height 5
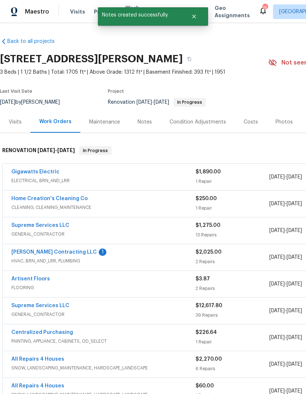
click at [58, 251] on link "[PERSON_NAME] Contracting LLC" at bounding box center [53, 252] width 85 height 5
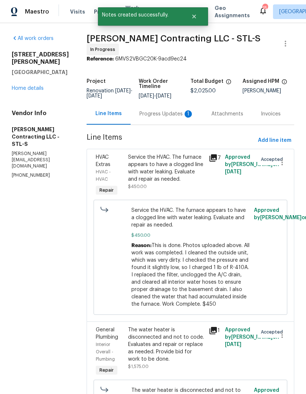
click at [170, 114] on div "Progress Updates 1" at bounding box center [166, 113] width 54 height 7
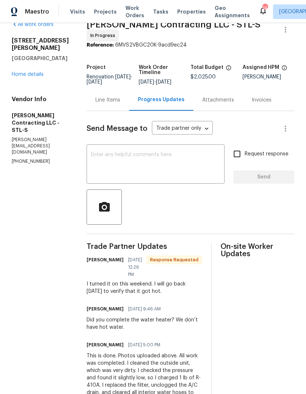
scroll to position [16, 0]
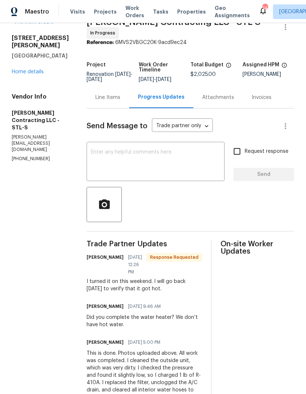
click at [178, 163] on textarea at bounding box center [155, 163] width 129 height 26
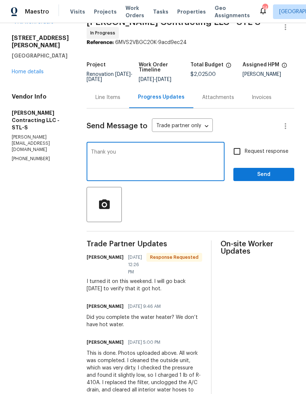
type textarea "Thank you"
click at [268, 175] on span "Send" at bounding box center [263, 174] width 49 height 9
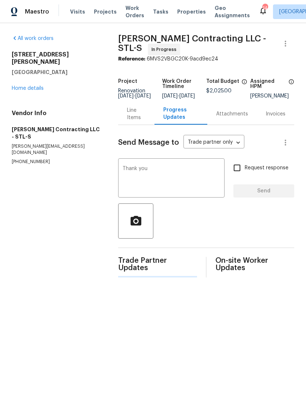
scroll to position [0, 0]
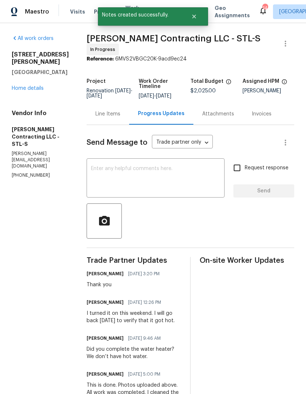
click at [33, 86] on link "Home details" at bounding box center [28, 88] width 32 height 5
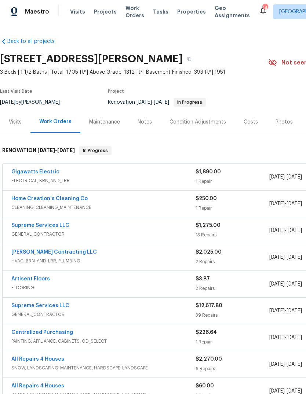
click at [31, 171] on link "Gigawatts Electric" at bounding box center [35, 171] width 48 height 5
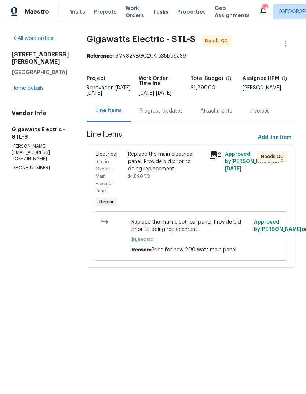
click at [214, 155] on icon at bounding box center [212, 154] width 7 height 7
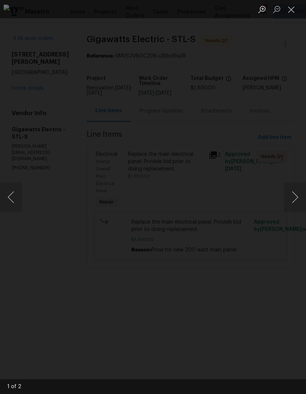
click at [288, 198] on button "Next image" at bounding box center [295, 196] width 22 height 29
click at [291, 195] on button "Next image" at bounding box center [295, 196] width 22 height 29
click at [287, 7] on button "Close lightbox" at bounding box center [291, 9] width 15 height 13
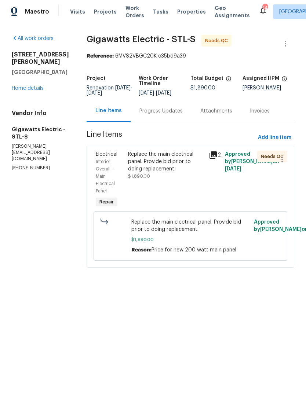
click at [179, 117] on div "Progress Updates" at bounding box center [160, 111] width 61 height 22
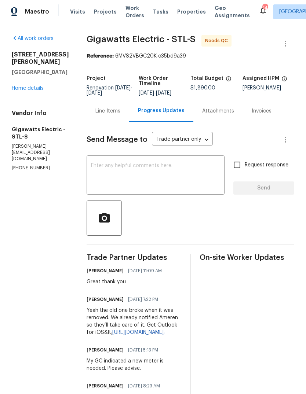
click at [180, 180] on textarea at bounding box center [155, 176] width 129 height 26
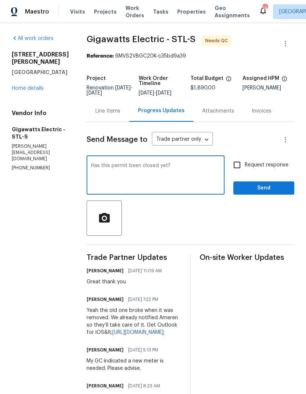
type textarea "Has this permit been closed yet?"
click at [276, 165] on span "Request response" at bounding box center [266, 165] width 44 height 8
click at [244, 165] on input "Request response" at bounding box center [236, 164] width 15 height 15
checkbox input "true"
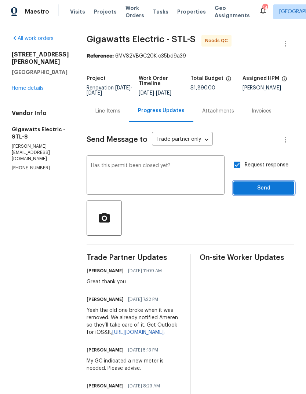
click at [266, 190] on span "Send" at bounding box center [263, 188] width 49 height 9
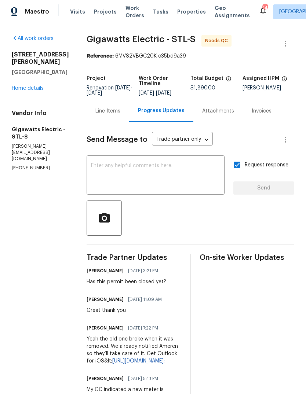
click at [22, 86] on link "Home details" at bounding box center [28, 88] width 32 height 5
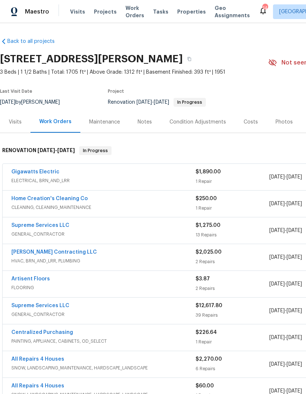
click at [38, 254] on link "[PERSON_NAME] Contracting LLC" at bounding box center [53, 252] width 85 height 5
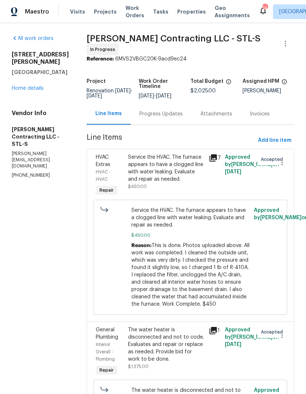
click at [174, 112] on div "Progress Updates" at bounding box center [160, 113] width 43 height 7
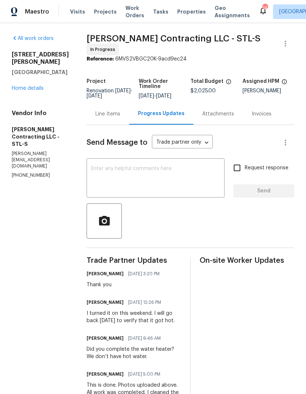
click at [183, 176] on textarea at bounding box center [155, 179] width 129 height 26
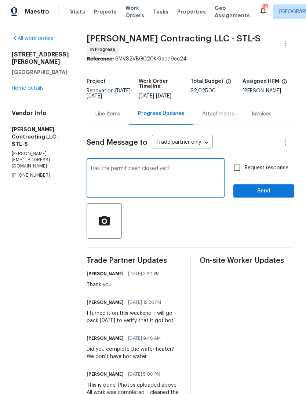
type textarea "Has the permit been closed yet?"
click at [287, 164] on span "Request response" at bounding box center [266, 168] width 44 height 8
click at [244, 163] on input "Request response" at bounding box center [236, 167] width 15 height 15
checkbox input "true"
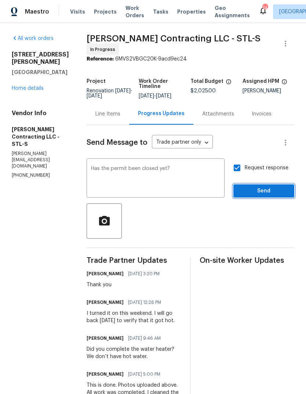
click at [285, 192] on span "Send" at bounding box center [263, 191] width 49 height 9
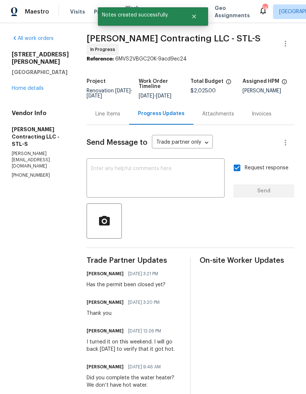
click at [40, 86] on link "Home details" at bounding box center [28, 88] width 32 height 5
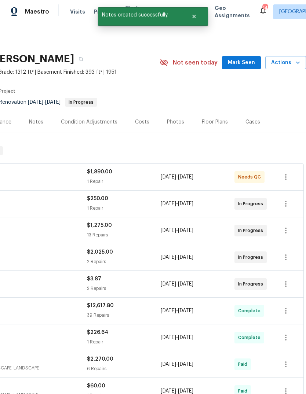
scroll to position [0, 108]
click at [247, 66] on span "Mark Seen" at bounding box center [241, 62] width 27 height 9
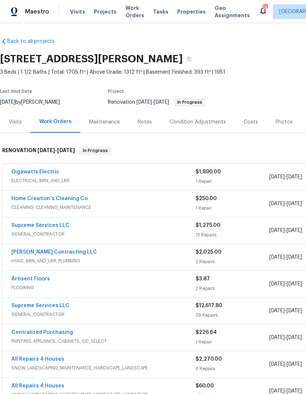
scroll to position [0, 0]
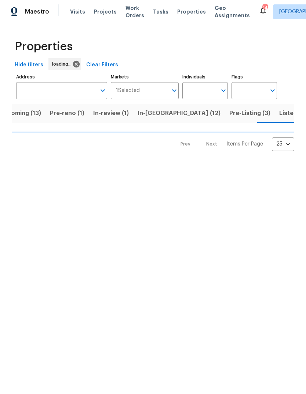
scroll to position [0, 18]
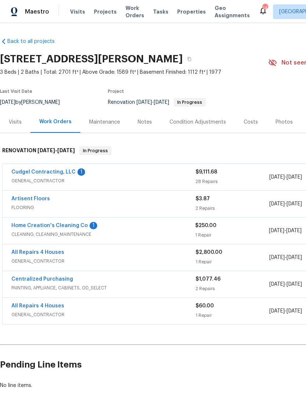
click at [66, 174] on link "Cudgel Contracting, LLC" at bounding box center [43, 171] width 64 height 5
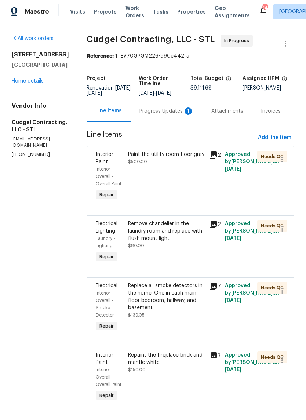
click at [184, 115] on div "Progress Updates 1" at bounding box center [166, 110] width 54 height 7
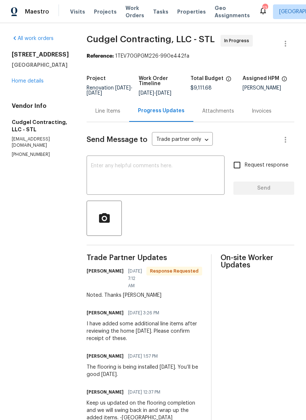
click at [120, 114] on div "Line Items" at bounding box center [107, 110] width 25 height 7
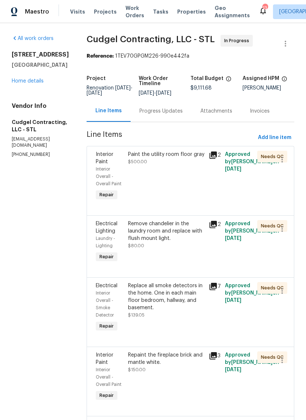
click at [34, 80] on link "Home details" at bounding box center [28, 80] width 32 height 5
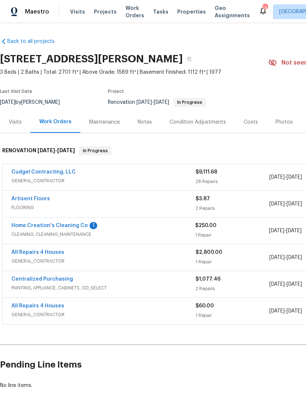
click at [78, 227] on link "Home Creation's Cleaning Co" at bounding box center [49, 225] width 76 height 5
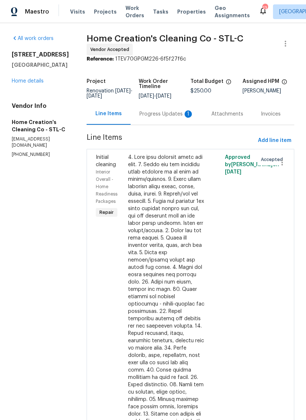
click at [171, 119] on div "Progress Updates 1" at bounding box center [166, 114] width 72 height 22
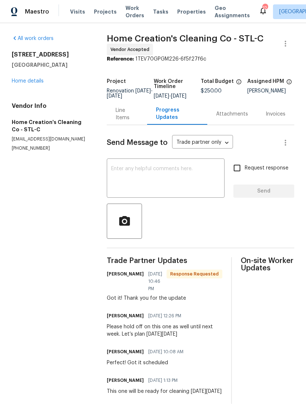
click at [39, 83] on link "Home details" at bounding box center [28, 80] width 32 height 5
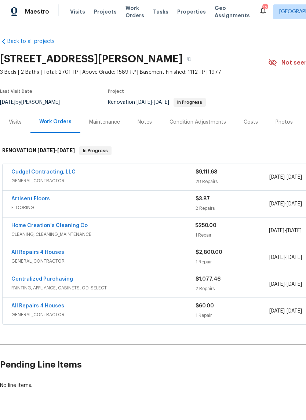
click at [37, 227] on link "Home Creation's Cleaning Co" at bounding box center [49, 225] width 76 height 5
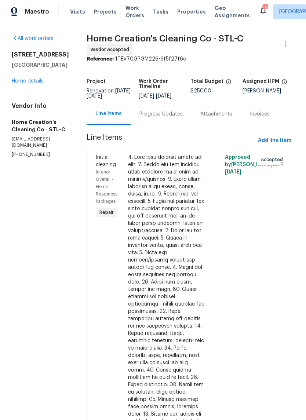
click at [175, 119] on div "Progress Updates" at bounding box center [160, 114] width 61 height 22
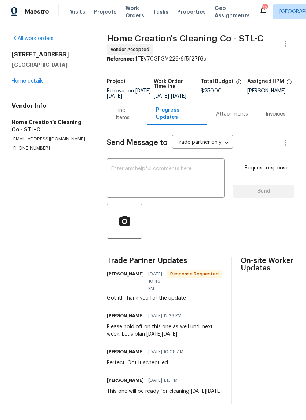
click at [185, 182] on textarea at bounding box center [165, 179] width 109 height 26
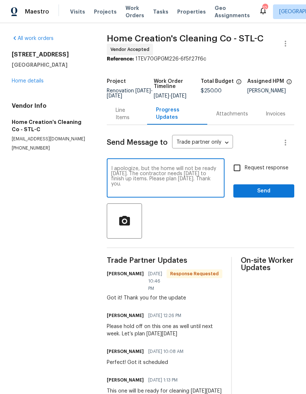
type textarea "I apologize, but the home will not be ready on Wednesday. The contractor needs …"
click at [277, 172] on span "Request response" at bounding box center [266, 168] width 44 height 8
click at [244, 173] on input "Request response" at bounding box center [236, 167] width 15 height 15
checkbox input "true"
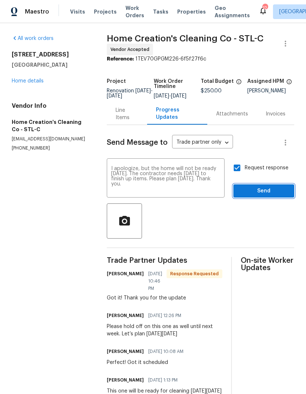
click at [269, 196] on span "Send" at bounding box center [263, 191] width 49 height 9
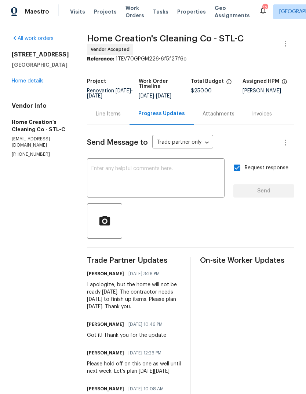
click at [34, 82] on link "Home details" at bounding box center [28, 80] width 32 height 5
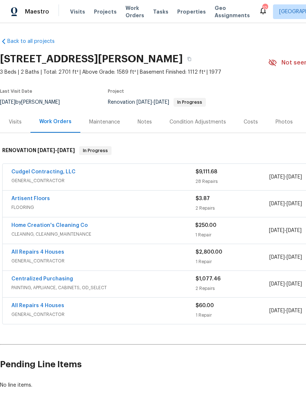
click at [75, 12] on span "Visits" at bounding box center [77, 11] width 15 height 7
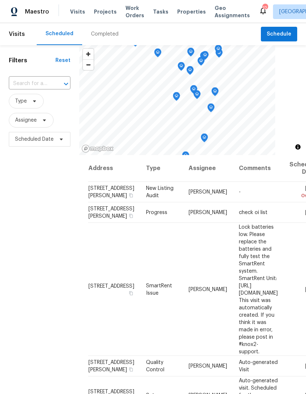
click at [49, 85] on input "text" at bounding box center [29, 83] width 41 height 11
type input "parker"
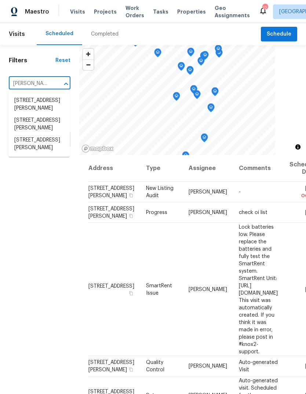
click at [46, 134] on li "3940 Parker Rd, Florissant, MO 63033" at bounding box center [38, 124] width 61 height 20
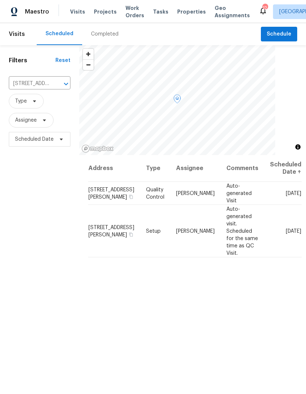
click at [0, 0] on icon at bounding box center [0, 0] width 0 height 0
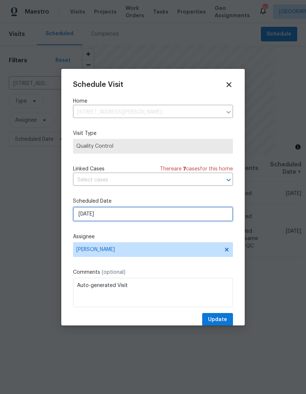
click at [192, 217] on input "[DATE]" at bounding box center [153, 214] width 160 height 15
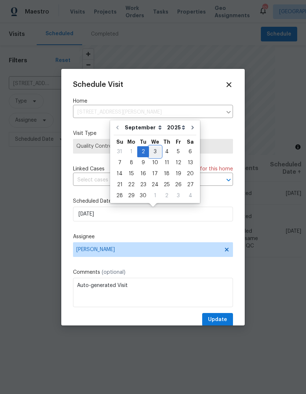
click at [154, 151] on div "3" at bounding box center [155, 152] width 12 height 10
type input "9/3/2025"
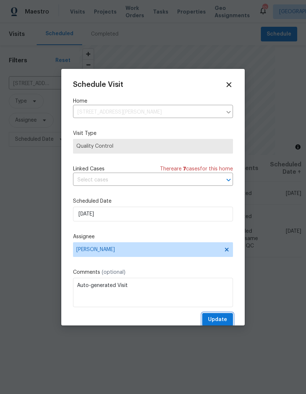
click at [224, 323] on span "Update" at bounding box center [217, 319] width 19 height 9
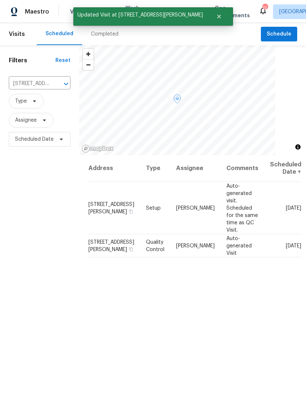
click at [0, 0] on span at bounding box center [0, 0] width 0 height 0
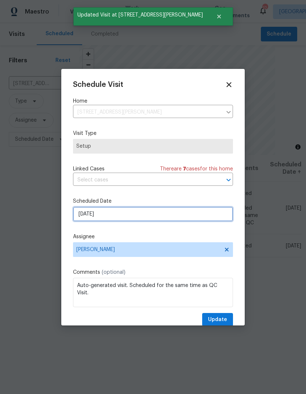
click at [185, 214] on input "[DATE]" at bounding box center [153, 214] width 160 height 15
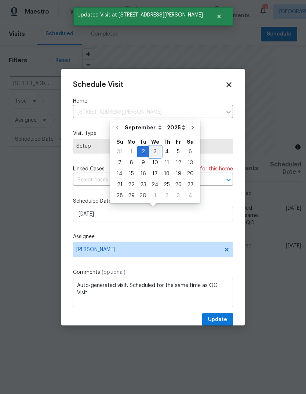
click at [155, 152] on div "3" at bounding box center [155, 152] width 12 height 10
type input "9/3/2025"
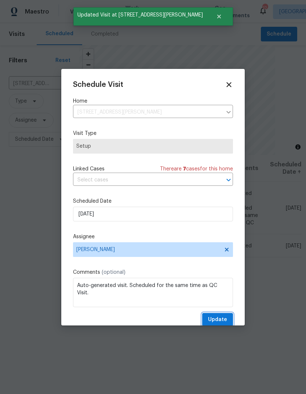
click at [220, 322] on span "Update" at bounding box center [217, 319] width 19 height 9
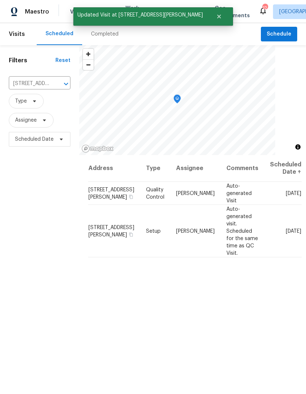
click at [81, 12] on span "Visits" at bounding box center [77, 11] width 15 height 7
click at [58, 84] on icon "Clear" at bounding box center [56, 83] width 7 height 7
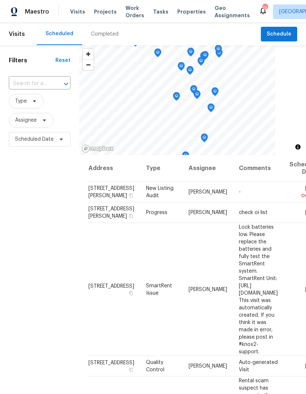
click at [49, 82] on input "text" at bounding box center [29, 83] width 41 height 11
type input "niger"
click at [58, 107] on li "9121 Niger Dr, Saint Louis, MO 63123" at bounding box center [38, 101] width 61 height 12
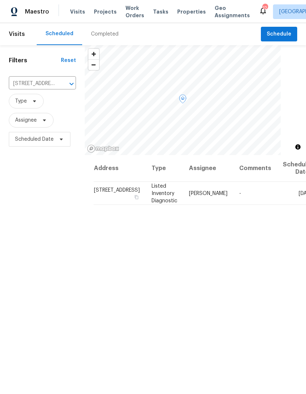
click at [0, 0] on span at bounding box center [0, 0] width 0 height 0
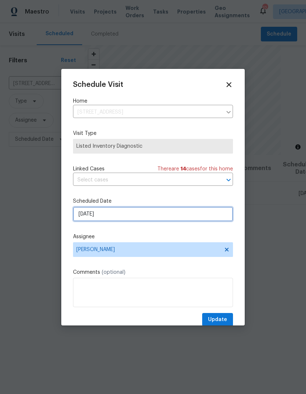
click at [178, 215] on input "[DATE]" at bounding box center [153, 214] width 160 height 15
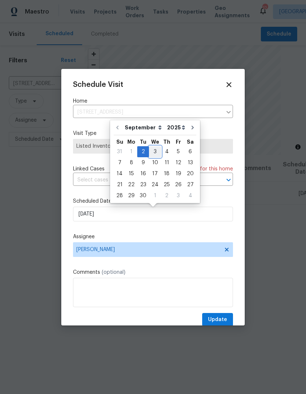
click at [158, 154] on div "31 1 2 3 4 5 6" at bounding box center [155, 151] width 82 height 11
click at [224, 320] on span "Update" at bounding box center [217, 319] width 19 height 9
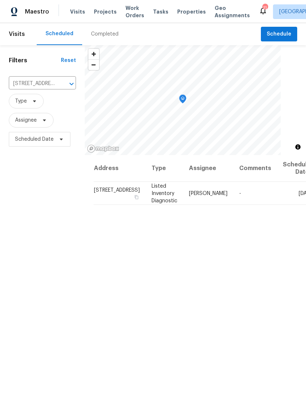
click at [106, 13] on span "Projects" at bounding box center [105, 11] width 23 height 7
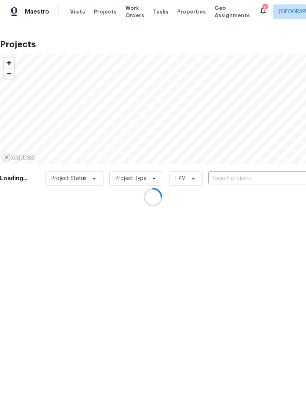
click at [270, 176] on div at bounding box center [153, 197] width 306 height 394
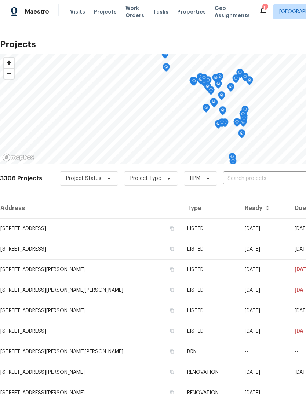
click at [278, 177] on input "text" at bounding box center [265, 178] width 84 height 11
type input "parker"
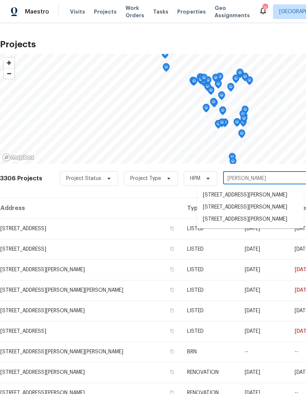
click at [261, 205] on li "3940 Parker Rd, Florissant, MO 63033" at bounding box center [250, 207] width 107 height 12
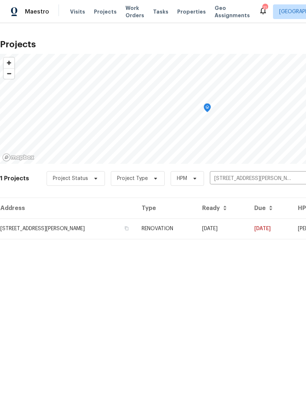
click at [199, 230] on td "08/01/25" at bounding box center [222, 228] width 52 height 21
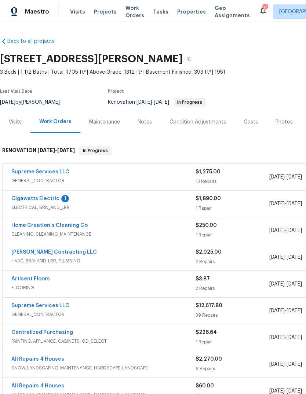
click at [30, 171] on link "Supreme Services LLC" at bounding box center [40, 171] width 58 height 5
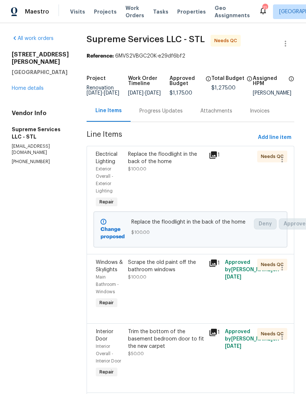
click at [213, 159] on icon at bounding box center [213, 155] width 9 height 9
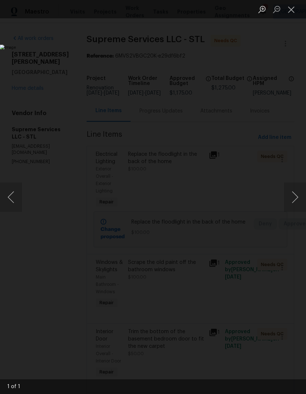
click at [292, 9] on button "Close lightbox" at bounding box center [291, 9] width 15 height 13
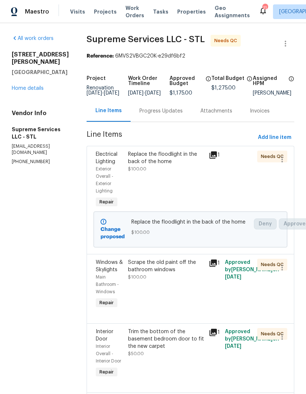
click at [193, 184] on div "Replace the floodlight in the back of the home $100.00" at bounding box center [166, 179] width 81 height 63
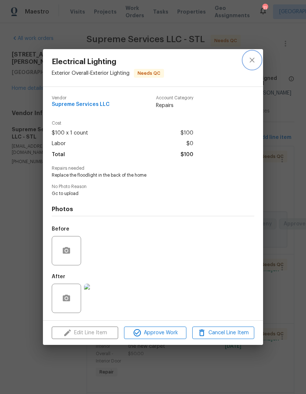
click at [254, 58] on icon "close" at bounding box center [251, 60] width 5 height 5
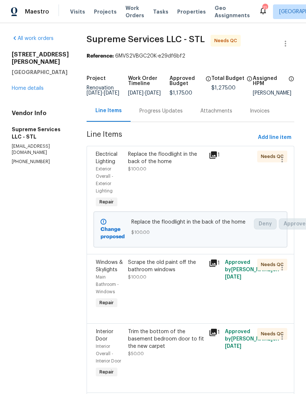
click at [37, 86] on link "Home details" at bounding box center [28, 88] width 32 height 5
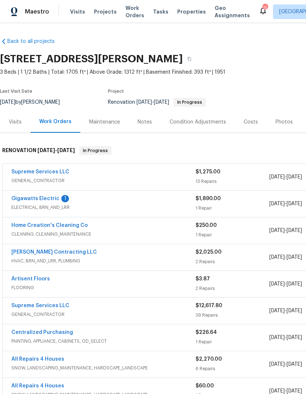
click at [29, 196] on link "Gigawatts Electric" at bounding box center [35, 198] width 48 height 5
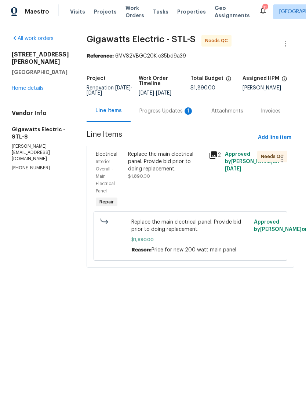
click at [180, 116] on div "Progress Updates 1" at bounding box center [166, 111] width 72 height 22
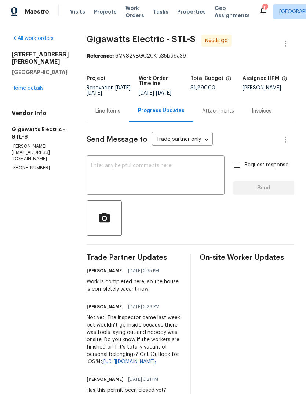
click at [42, 86] on link "Home details" at bounding box center [28, 88] width 32 height 5
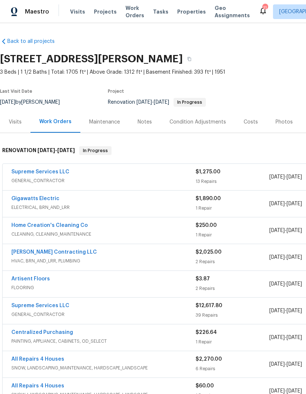
click at [80, 227] on link "Home Creation's Cleaning Co" at bounding box center [49, 225] width 76 height 5
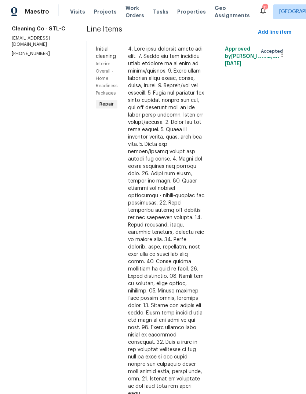
scroll to position [27, 0]
click at [186, 223] on div at bounding box center [166, 221] width 76 height 352
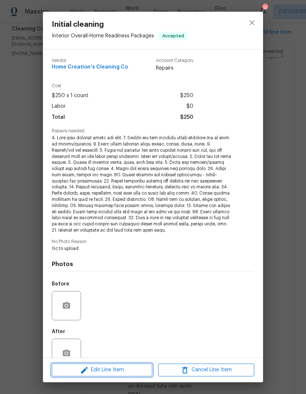
click at [129, 369] on span "Edit Line Item" at bounding box center [102, 369] width 96 height 9
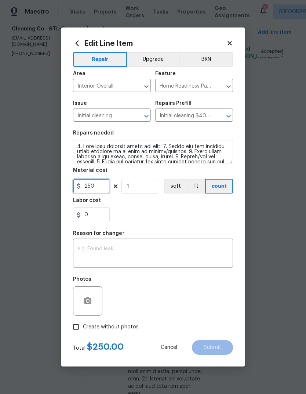
click at [104, 185] on input "250" at bounding box center [91, 186] width 37 height 15
type input "400"
click at [179, 243] on div "x ​" at bounding box center [153, 253] width 160 height 27
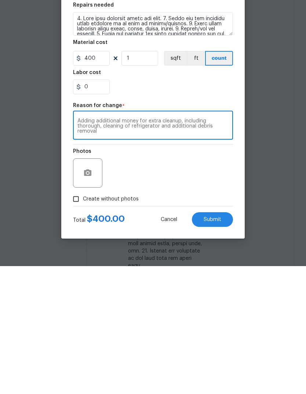
type textarea "Adding additional money for extra cleanup, including thorough, cleaning of refr…"
click at [224, 272] on div "Photos" at bounding box center [153, 296] width 160 height 48
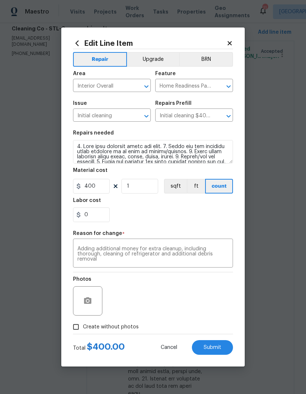
click at [133, 328] on span "Create without photos" at bounding box center [111, 327] width 56 height 8
click at [83, 328] on input "Create without photos" at bounding box center [76, 327] width 14 height 14
checkbox input "true"
click at [218, 350] on span "Submit" at bounding box center [212, 347] width 18 height 5
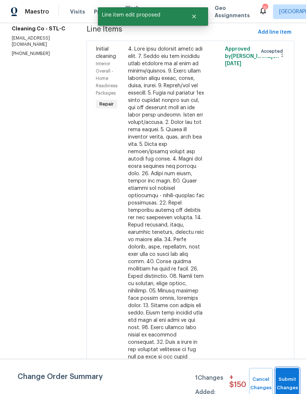
click at [288, 378] on button "Submit Changes" at bounding box center [286, 384] width 23 height 32
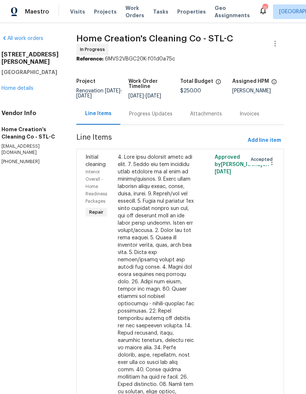
scroll to position [0, 10]
click at [27, 86] on link "Home details" at bounding box center [17, 88] width 32 height 5
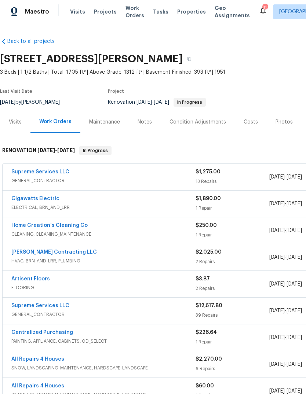
click at [190, 15] on span "Properties" at bounding box center [191, 11] width 29 height 7
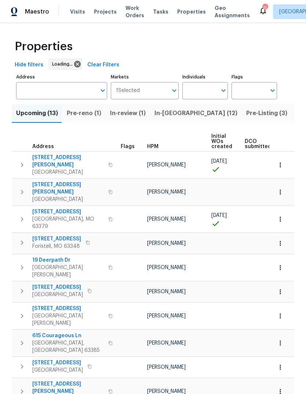
click at [241, 119] on button "Pre-Listing (3)" at bounding box center [266, 113] width 50 height 19
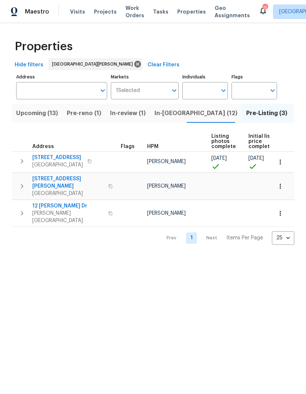
click at [44, 182] on span "5040 Parker Ave" at bounding box center [67, 182] width 71 height 15
click at [109, 11] on span "Projects" at bounding box center [105, 11] width 23 height 7
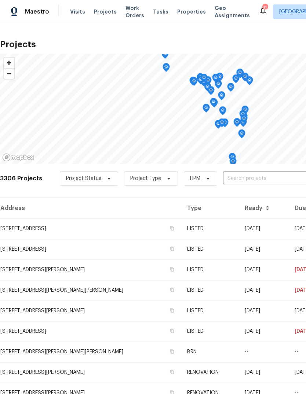
click at [81, 11] on span "Visits" at bounding box center [77, 11] width 15 height 7
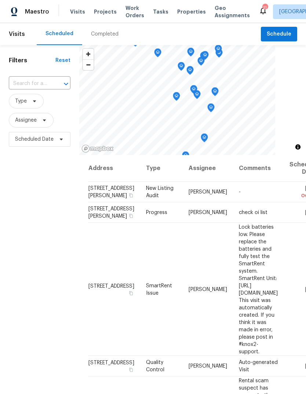
click at [49, 84] on input "text" at bounding box center [29, 83] width 41 height 11
type input "9121"
click at [56, 107] on li "9121 Niger Dr, Saint Louis, MO 63123" at bounding box center [38, 101] width 61 height 12
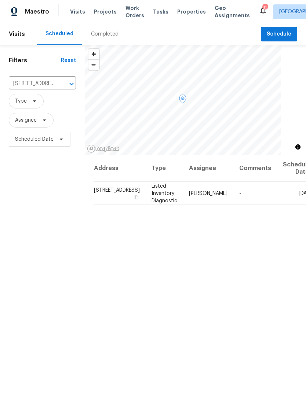
click at [0, 0] on icon at bounding box center [0, 0] width 0 height 0
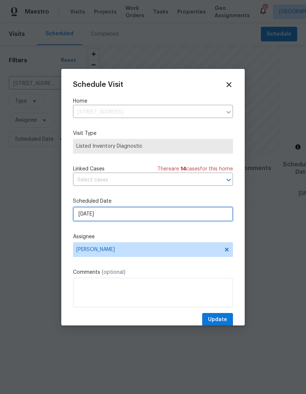
click at [185, 216] on input "[DATE]" at bounding box center [153, 214] width 160 height 15
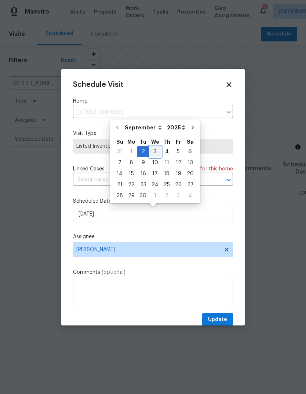
click at [156, 152] on div "3" at bounding box center [155, 152] width 12 height 10
type input "9/3/2025"
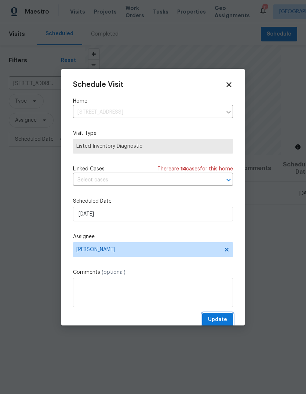
click at [225, 321] on span "Update" at bounding box center [217, 319] width 19 height 9
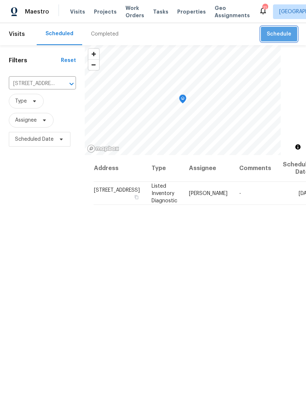
click at [290, 32] on span "Schedule" at bounding box center [278, 34] width 25 height 9
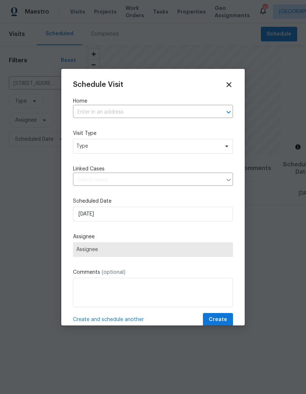
click at [160, 112] on input "text" at bounding box center [142, 112] width 139 height 11
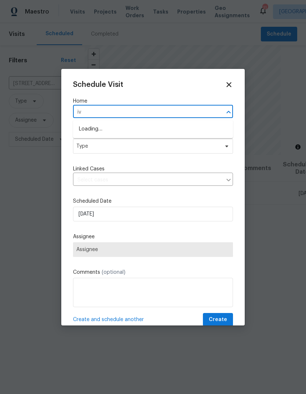
type input "ivy"
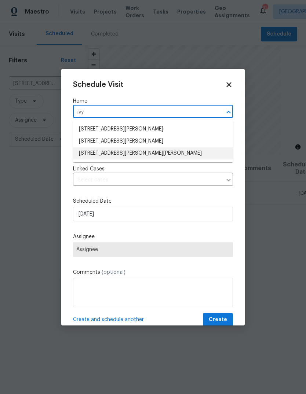
click at [174, 152] on li "11525 Ivy Green Dr, Bridgeton, MO 63044" at bounding box center [153, 153] width 160 height 12
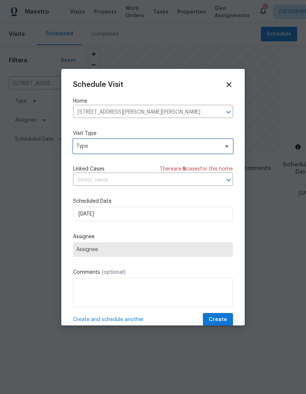
click at [174, 145] on span "Type" at bounding box center [147, 146] width 143 height 7
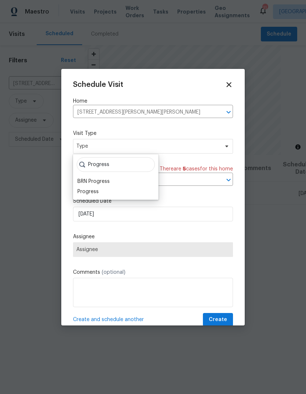
type input "Progress"
click at [97, 193] on div "Progress" at bounding box center [87, 191] width 21 height 7
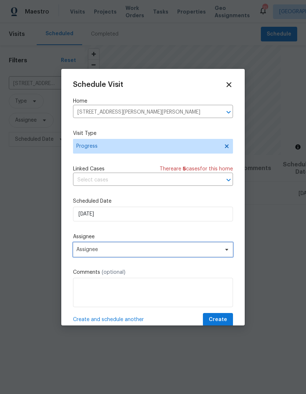
click at [136, 254] on span "Assignee" at bounding box center [153, 249] width 160 height 15
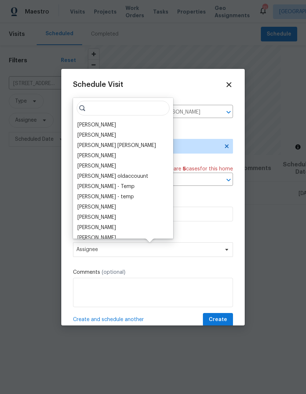
click at [121, 123] on div "[PERSON_NAME]" at bounding box center [123, 125] width 96 height 10
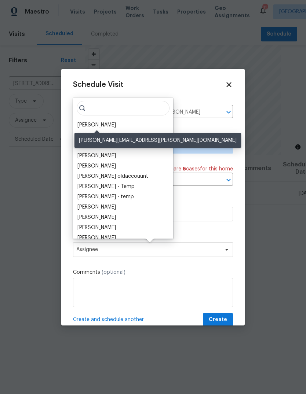
click at [110, 126] on div "[PERSON_NAME]" at bounding box center [96, 124] width 38 height 7
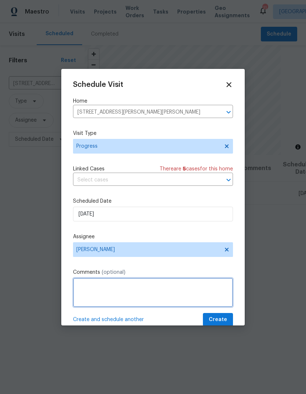
click at [134, 294] on textarea at bounding box center [153, 292] width 160 height 29
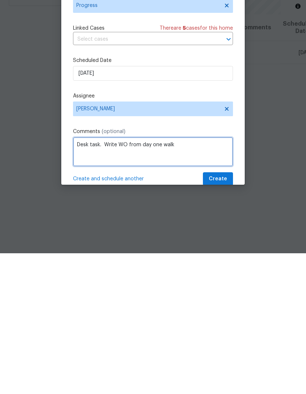
type textarea "Desk task. Write WO from day one walk"
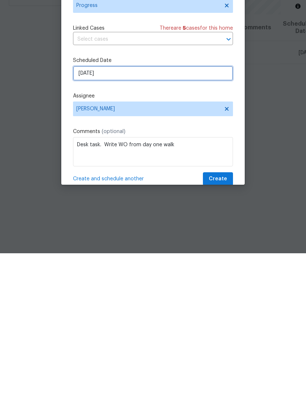
click at [172, 207] on input "[DATE]" at bounding box center [153, 214] width 160 height 15
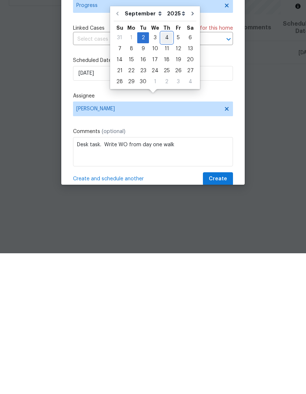
click at [165, 173] on div "4" at bounding box center [166, 178] width 11 height 10
type input "9/4/2025"
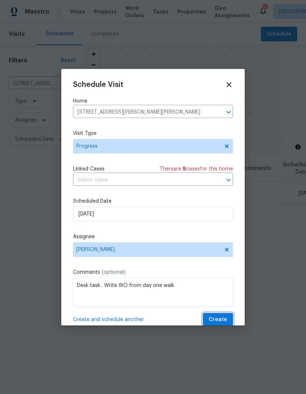
click at [218, 322] on span "Create" at bounding box center [218, 319] width 18 height 9
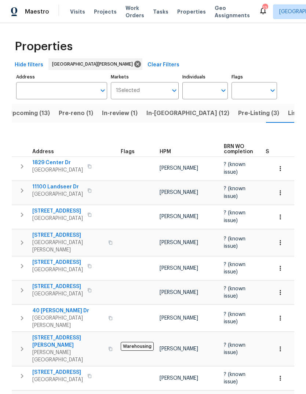
scroll to position [0, 18]
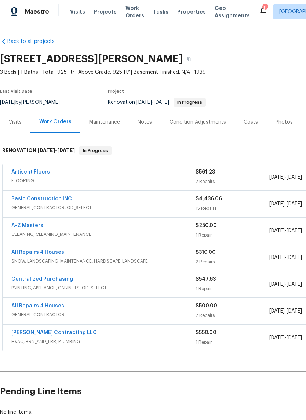
click at [284, 124] on div "Photos" at bounding box center [283, 121] width 17 height 7
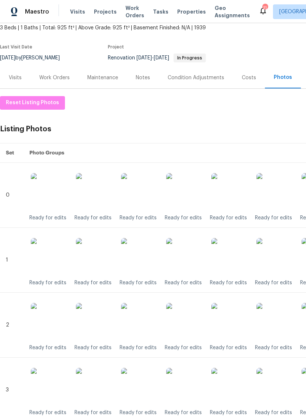
scroll to position [49, 0]
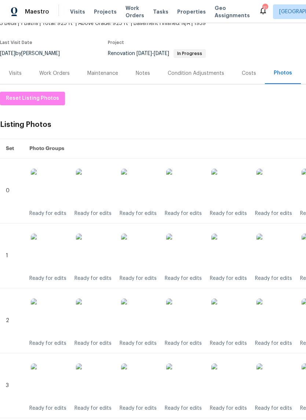
click at [190, 188] on img at bounding box center [184, 187] width 37 height 37
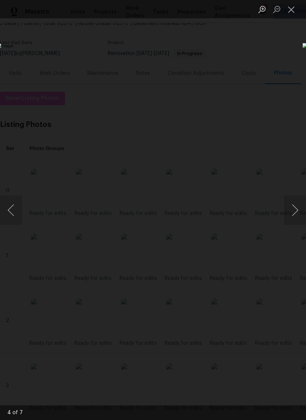
click at [292, 210] on button "Next image" at bounding box center [295, 209] width 22 height 29
click at [14, 206] on button "Previous image" at bounding box center [11, 209] width 22 height 29
click at [9, 206] on button "Previous image" at bounding box center [11, 209] width 22 height 29
click at [294, 207] on button "Next image" at bounding box center [295, 209] width 22 height 29
click at [288, 10] on button "Close lightbox" at bounding box center [291, 9] width 15 height 13
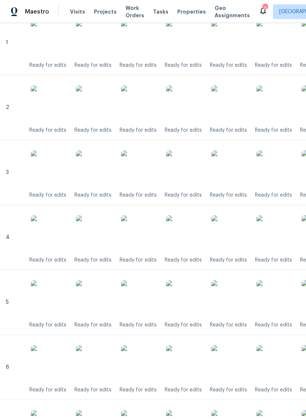
scroll to position [262, 0]
click at [187, 104] on img at bounding box center [184, 103] width 37 height 37
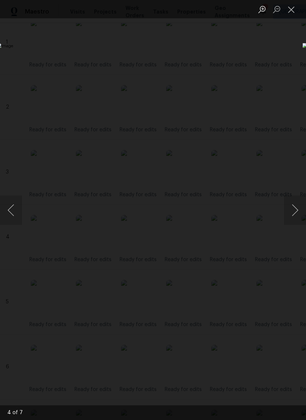
click at [293, 15] on button "Close lightbox" at bounding box center [291, 9] width 15 height 13
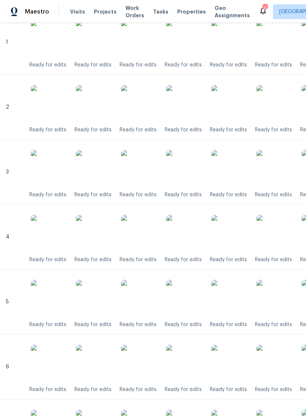
click at [180, 238] on img at bounding box center [184, 233] width 37 height 37
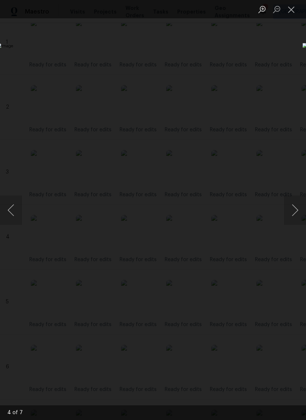
click at [295, 8] on button "Close lightbox" at bounding box center [291, 9] width 15 height 13
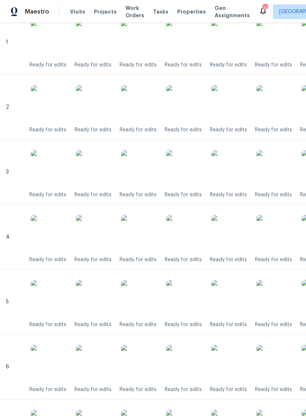
click at [189, 299] on img at bounding box center [184, 298] width 37 height 37
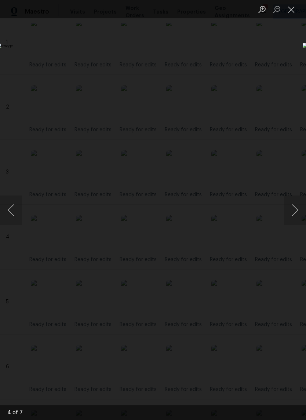
click at [291, 14] on button "Close lightbox" at bounding box center [291, 9] width 15 height 13
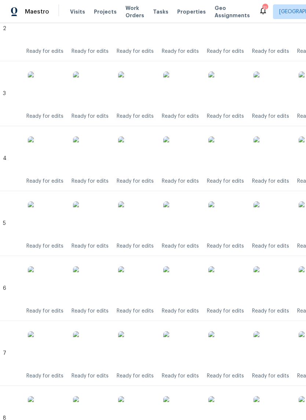
scroll to position [342, 3]
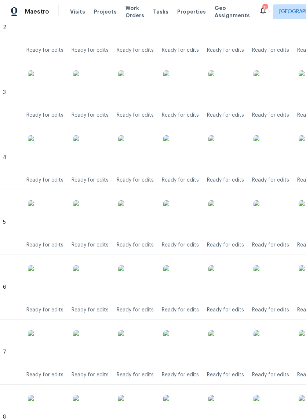
click at [189, 221] on img at bounding box center [181, 218] width 37 height 37
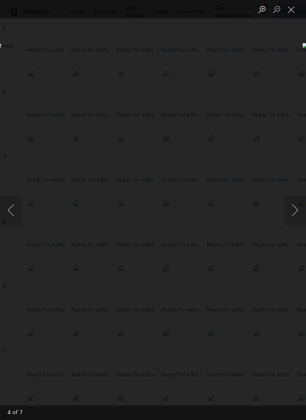
click at [291, 13] on button "Close lightbox" at bounding box center [291, 9] width 15 height 13
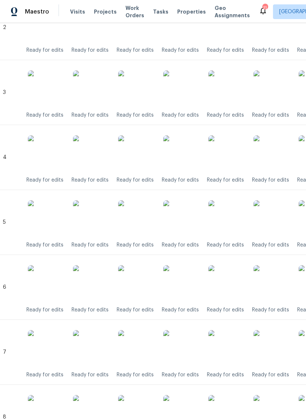
click at [184, 348] on img at bounding box center [181, 348] width 37 height 37
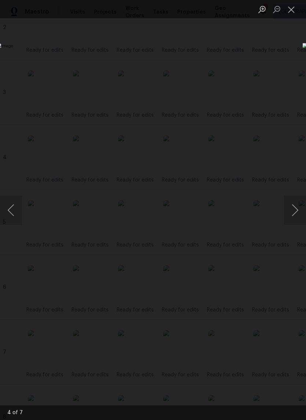
click at [290, 15] on button "Close lightbox" at bounding box center [291, 9] width 15 height 13
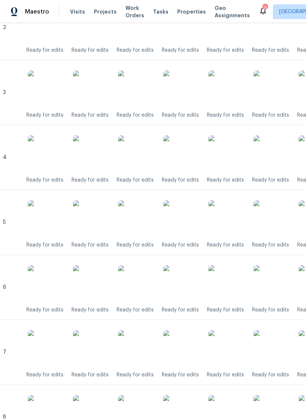
click at [186, 283] on img at bounding box center [181, 283] width 37 height 37
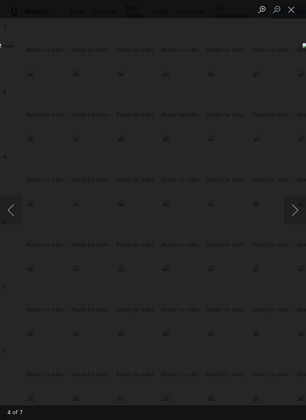
click at [292, 8] on button "Close lightbox" at bounding box center [291, 9] width 15 height 13
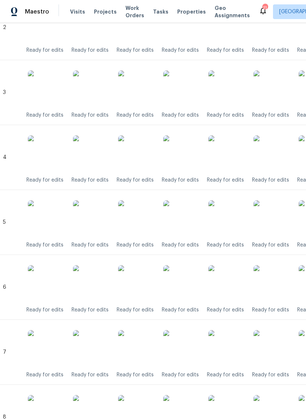
click at [189, 280] on img at bounding box center [181, 283] width 37 height 37
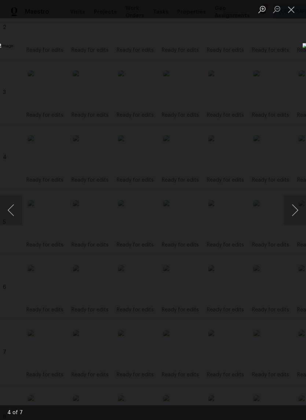
click at [290, 12] on button "Close lightbox" at bounding box center [291, 9] width 15 height 13
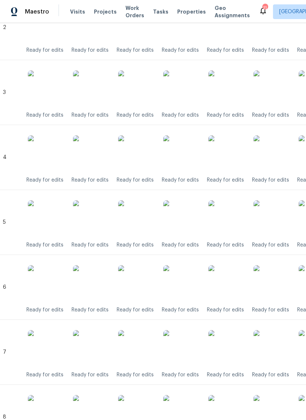
click at [186, 351] on img at bounding box center [181, 348] width 37 height 37
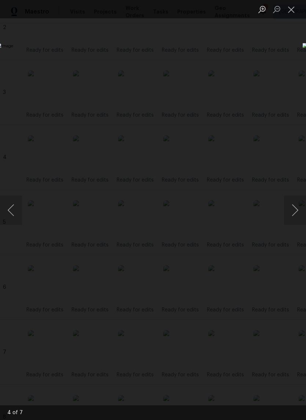
click at [293, 8] on button "Close lightbox" at bounding box center [291, 9] width 15 height 13
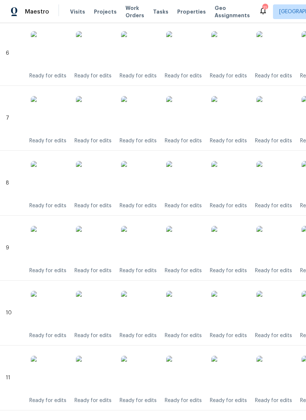
scroll to position [575, 0]
click at [191, 243] on img at bounding box center [184, 244] width 37 height 37
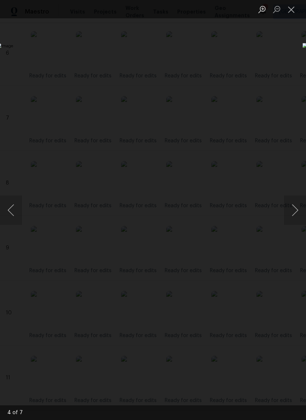
click at [293, 9] on button "Close lightbox" at bounding box center [291, 9] width 15 height 13
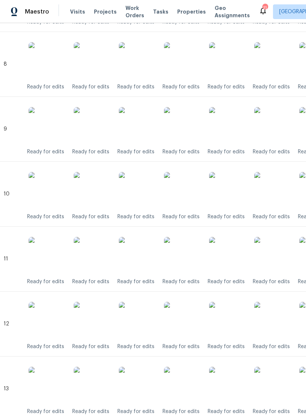
scroll to position [693, 2]
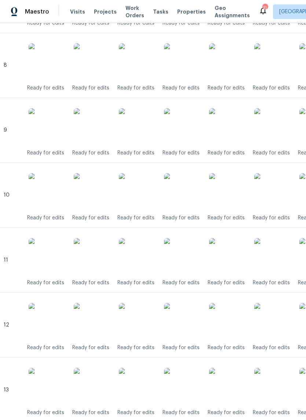
click at [188, 194] on img at bounding box center [182, 191] width 37 height 37
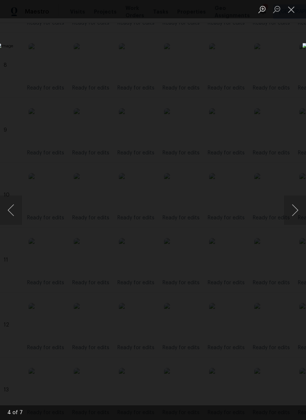
click at [292, 9] on button "Close lightbox" at bounding box center [291, 9] width 15 height 13
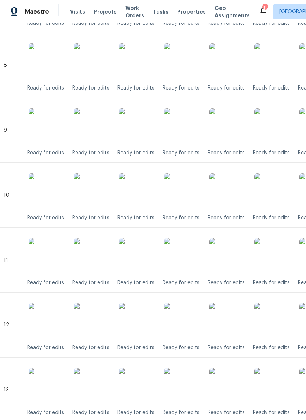
click at [185, 258] on img at bounding box center [182, 256] width 37 height 37
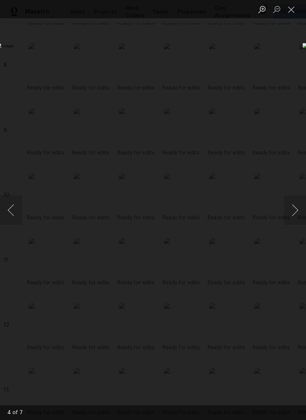
click at [291, 11] on button "Close lightbox" at bounding box center [291, 9] width 15 height 13
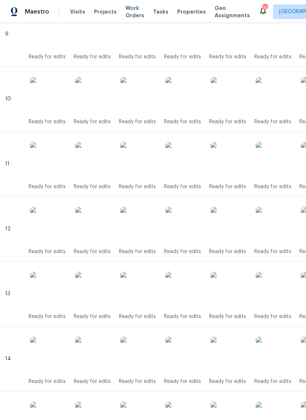
scroll to position [789, 1]
click at [184, 233] on img at bounding box center [183, 225] width 37 height 37
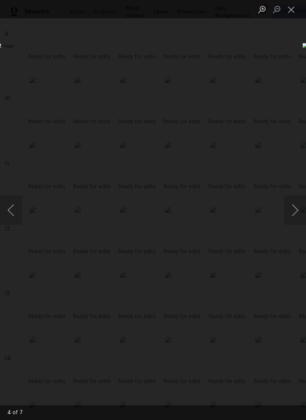
click at [291, 8] on button "Close lightbox" at bounding box center [291, 9] width 15 height 13
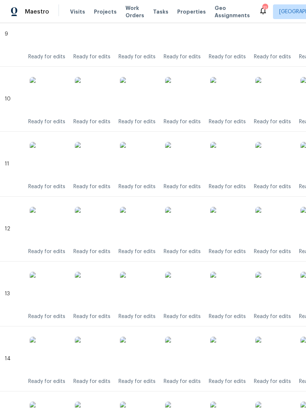
click at [190, 294] on img at bounding box center [183, 290] width 37 height 37
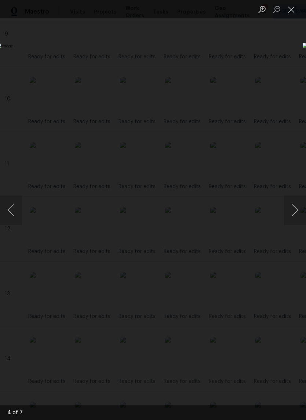
click at [288, 13] on button "Close lightbox" at bounding box center [291, 9] width 15 height 13
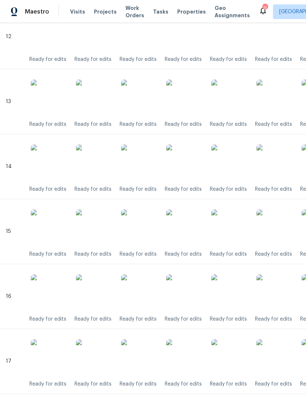
scroll to position [981, 0]
click at [187, 171] on img at bounding box center [184, 163] width 37 height 37
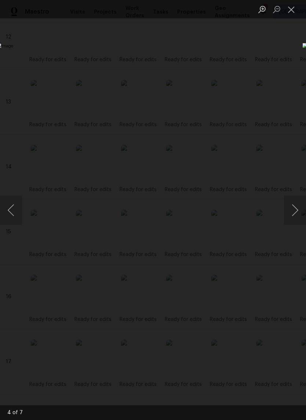
click at [290, 216] on button "Next image" at bounding box center [295, 209] width 22 height 29
click at [16, 204] on button "Previous image" at bounding box center [11, 209] width 22 height 29
click at [16, 203] on button "Previous image" at bounding box center [11, 209] width 22 height 29
click at [296, 203] on button "Next image" at bounding box center [295, 209] width 22 height 29
click at [294, 12] on button "Close lightbox" at bounding box center [291, 9] width 15 height 13
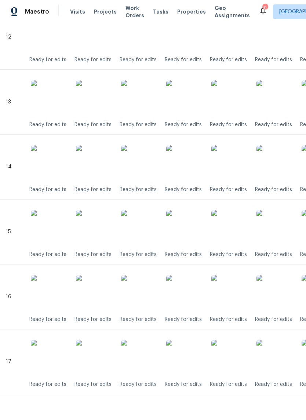
click at [186, 300] on img at bounding box center [184, 292] width 37 height 37
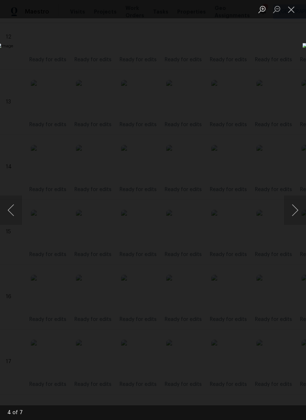
click at [296, 7] on button "Close lightbox" at bounding box center [291, 9] width 15 height 13
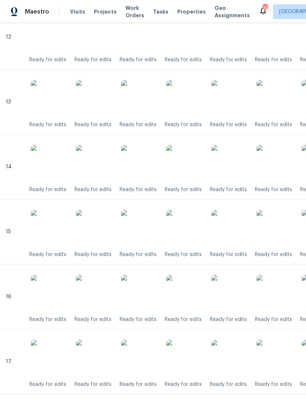
click at [189, 235] on img at bounding box center [184, 228] width 37 height 37
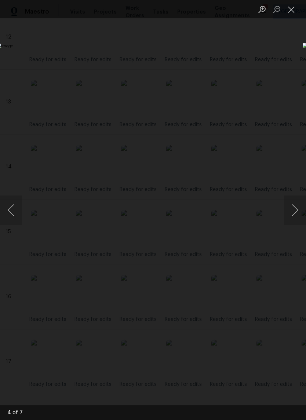
click at [291, 10] on button "Close lightbox" at bounding box center [291, 9] width 15 height 13
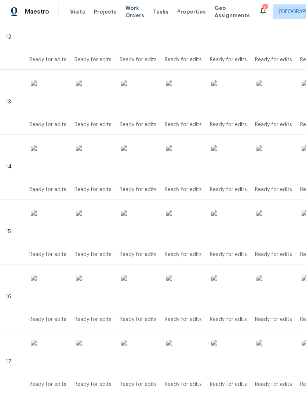
click at [186, 297] on img at bounding box center [184, 292] width 37 height 37
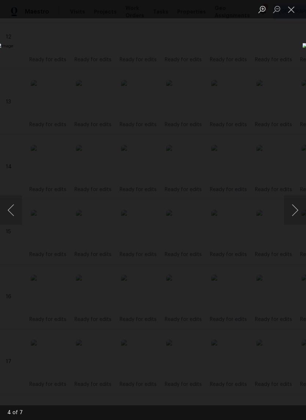
click at [290, 12] on button "Close lightbox" at bounding box center [291, 9] width 15 height 13
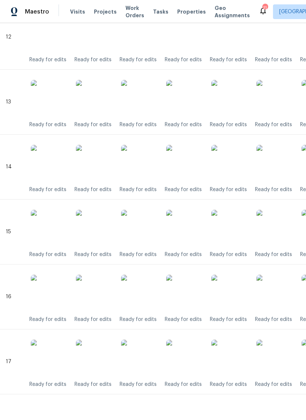
click at [187, 353] on img at bounding box center [184, 357] width 37 height 37
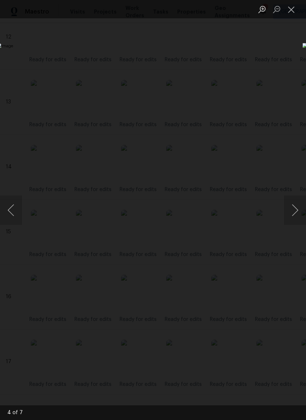
click at [293, 12] on button "Close lightbox" at bounding box center [291, 9] width 15 height 13
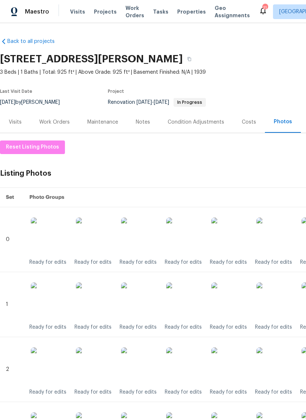
scroll to position [0, 0]
